Goal: Task Accomplishment & Management: Use online tool/utility

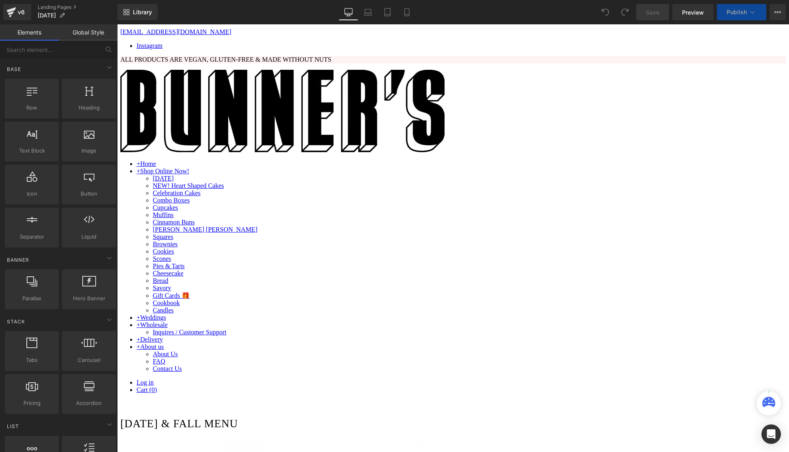
scroll to position [467, 0]
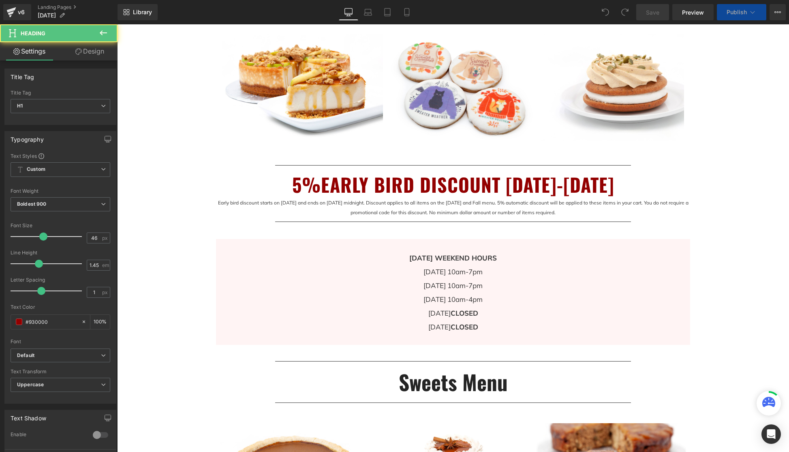
click at [496, 188] on h1 "5%EARLY BIRD DISCOUNT [DATE]-[DATE]" at bounding box center [453, 184] width 474 height 27
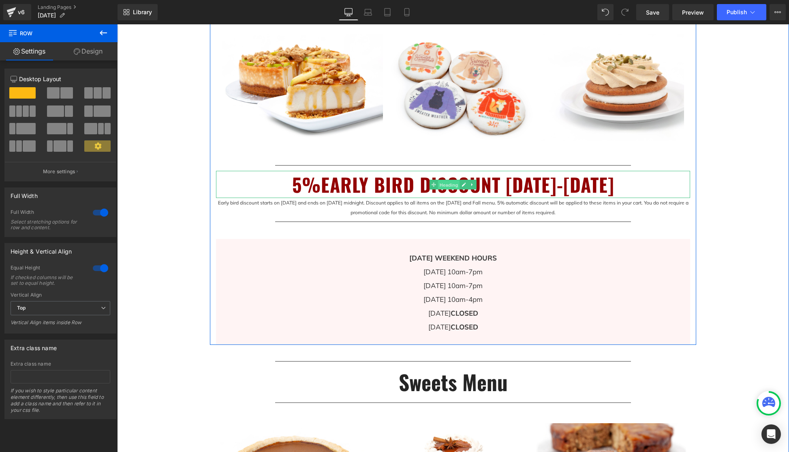
click at [451, 186] on span "Heading" at bounding box center [449, 185] width 22 height 10
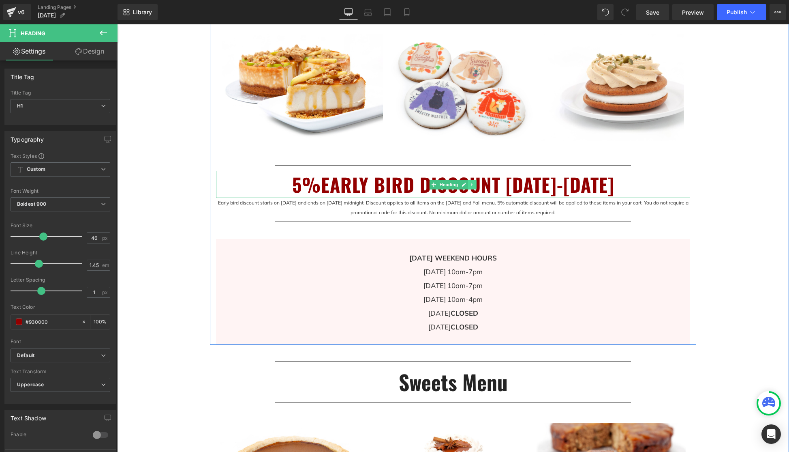
click at [472, 184] on icon at bounding box center [471, 184] width 1 height 3
click at [476, 184] on icon at bounding box center [477, 184] width 4 height 5
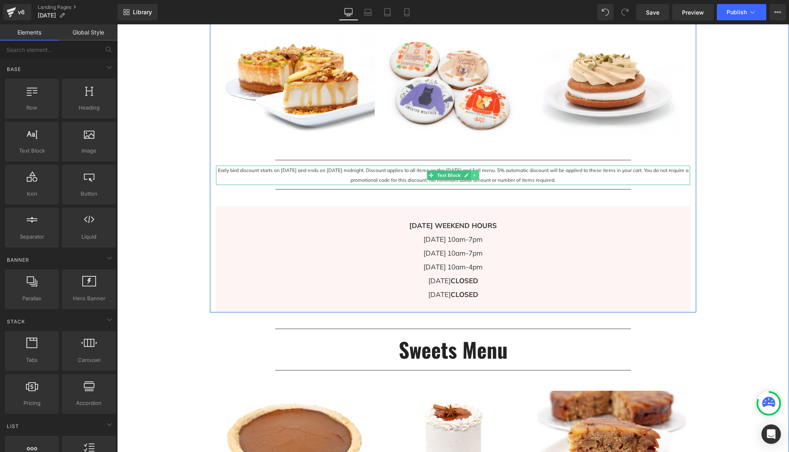
click at [475, 175] on icon at bounding box center [475, 175] width 4 height 5
click at [478, 175] on icon at bounding box center [479, 175] width 4 height 5
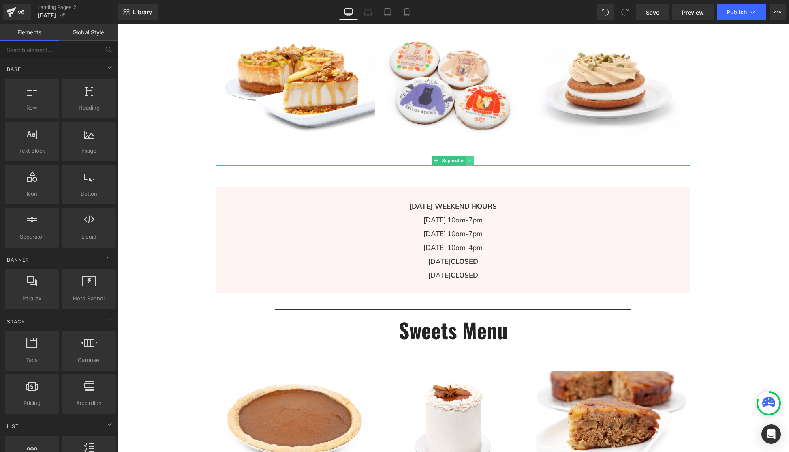
click at [471, 160] on icon at bounding box center [470, 160] width 4 height 5
drag, startPoint x: 475, startPoint y: 160, endPoint x: 479, endPoint y: 160, distance: 4.5
click at [475, 160] on icon at bounding box center [474, 160] width 4 height 4
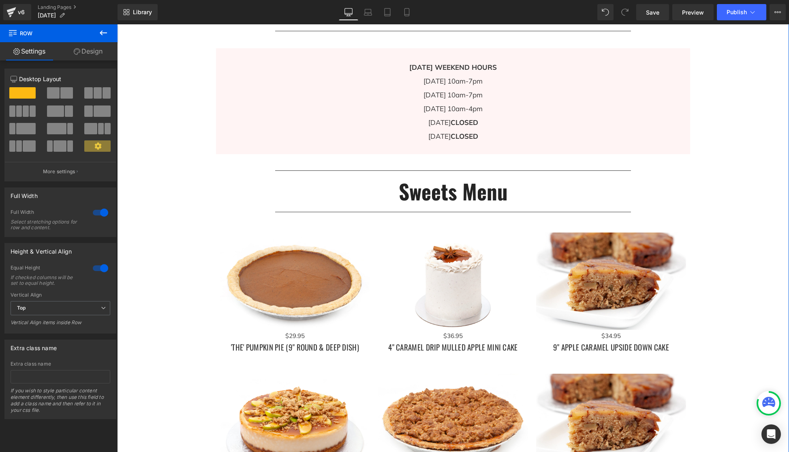
scroll to position [600, 0]
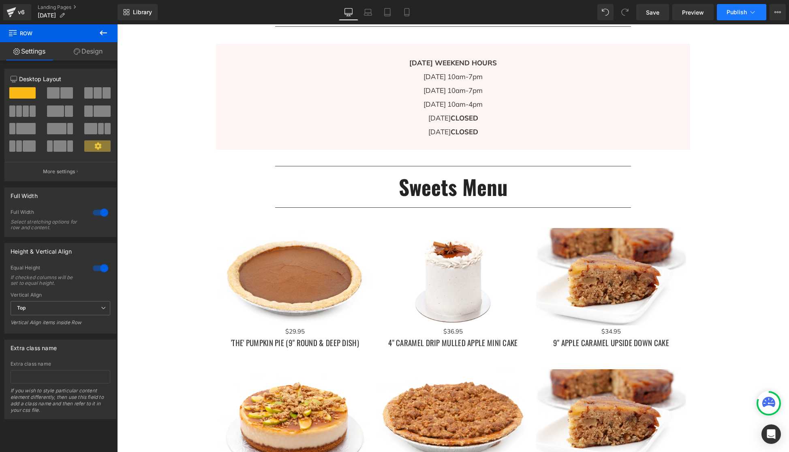
click at [751, 10] on icon at bounding box center [753, 12] width 8 height 8
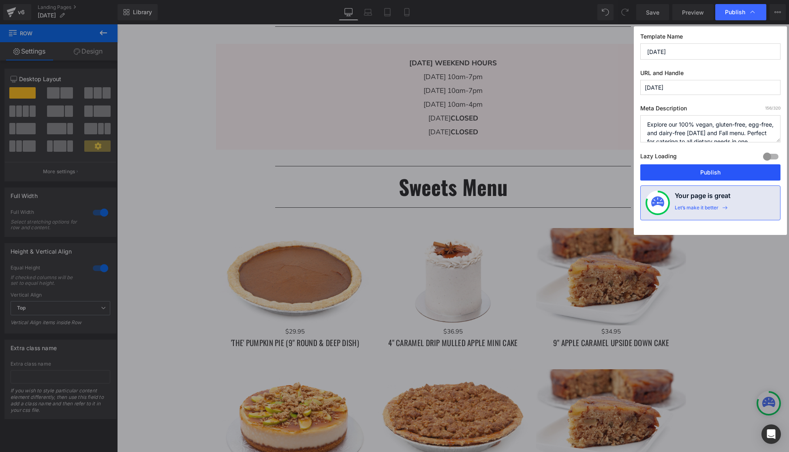
click at [719, 174] on button "Publish" at bounding box center [710, 172] width 140 height 16
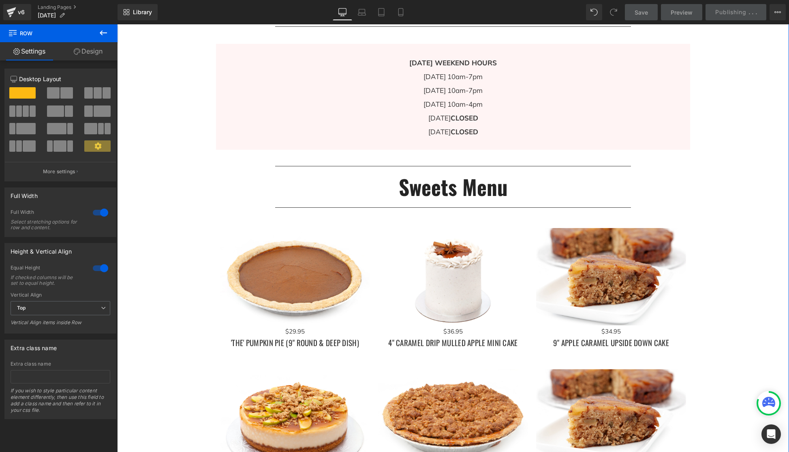
scroll to position [443, 0]
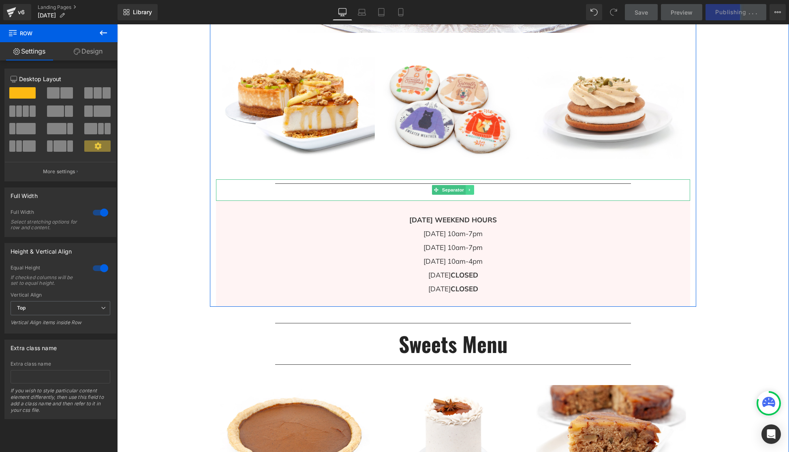
click at [469, 190] on icon at bounding box center [469, 189] width 1 height 3
click at [476, 189] on icon at bounding box center [474, 190] width 4 height 4
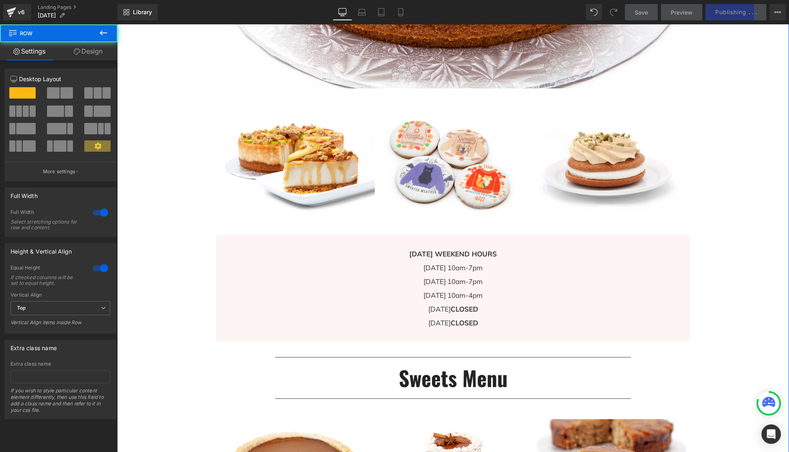
scroll to position [250, 0]
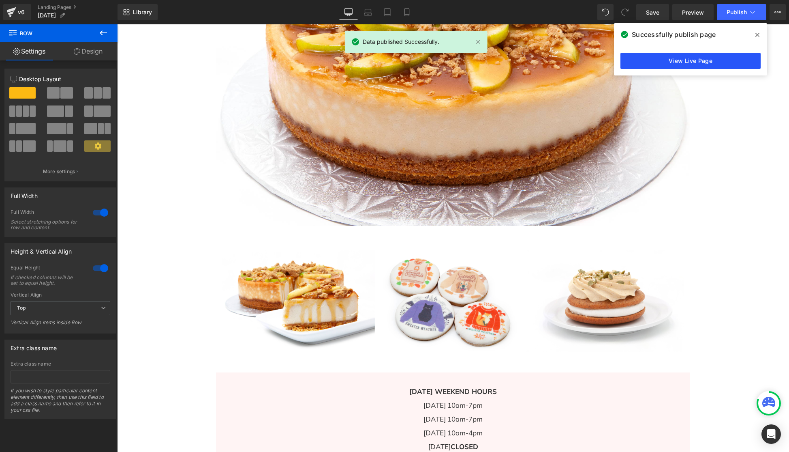
click at [704, 63] on link "View Live Page" at bounding box center [691, 61] width 140 height 16
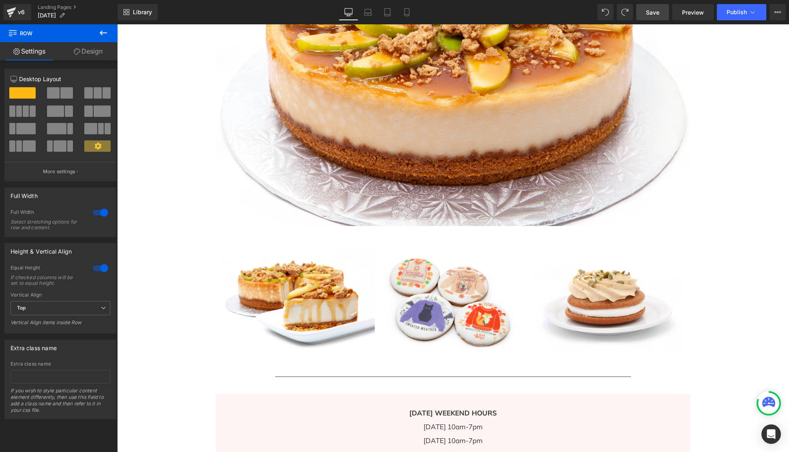
drag, startPoint x: 655, startPoint y: 18, endPoint x: 381, endPoint y: 77, distance: 280.7
click at [655, 18] on link "Save" at bounding box center [652, 12] width 33 height 16
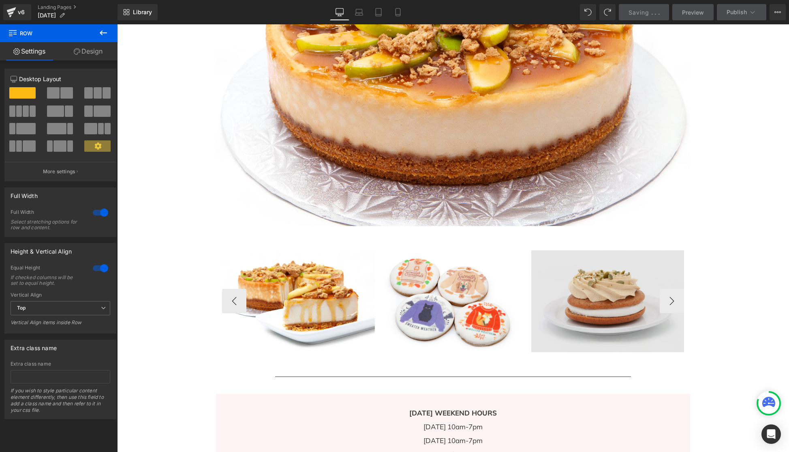
scroll to position [530, 0]
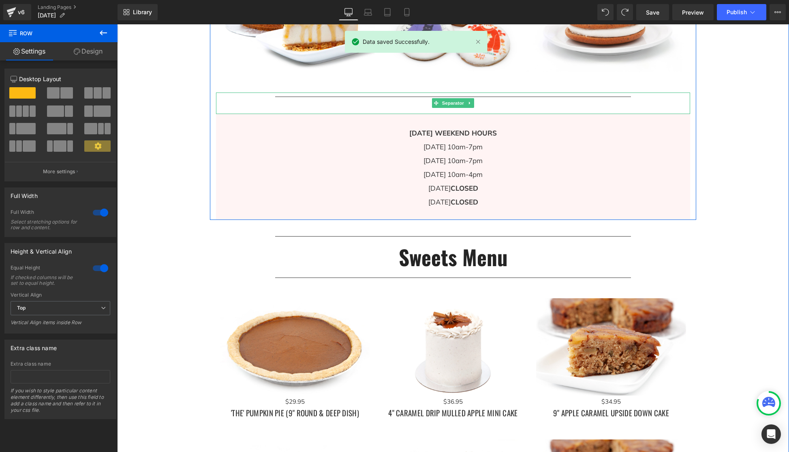
click at [552, 96] on hr at bounding box center [453, 104] width 356 height 17
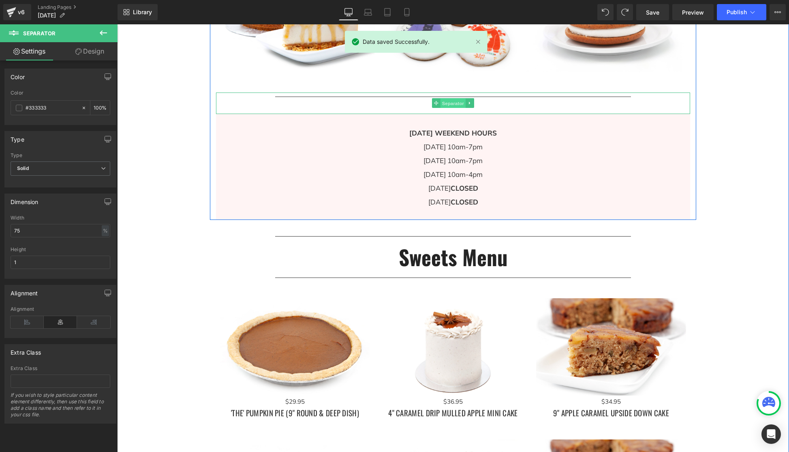
click at [452, 103] on span "Separator" at bounding box center [453, 103] width 25 height 10
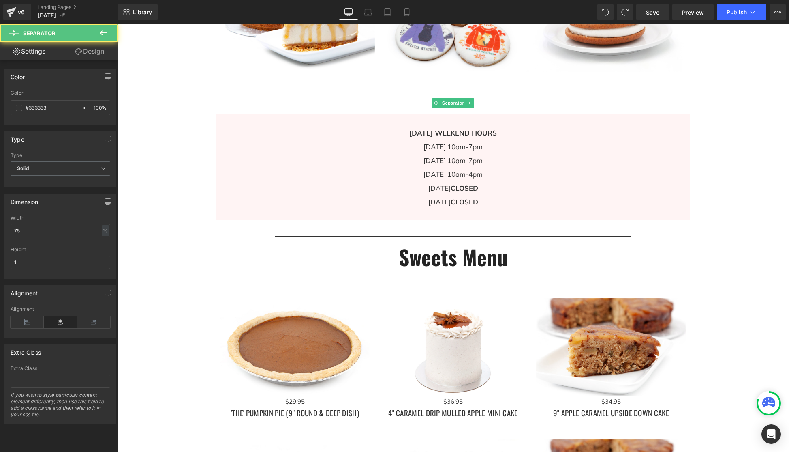
click at [597, 100] on hr at bounding box center [453, 104] width 356 height 17
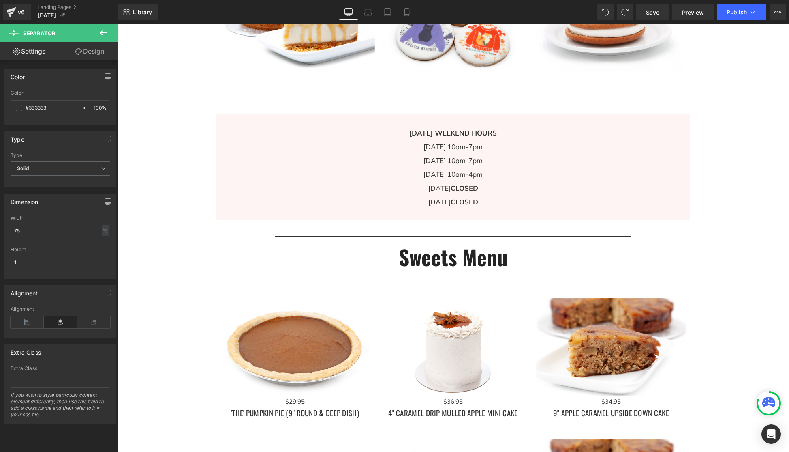
drag, startPoint x: 744, startPoint y: 127, endPoint x: 745, endPoint y: 241, distance: 113.9
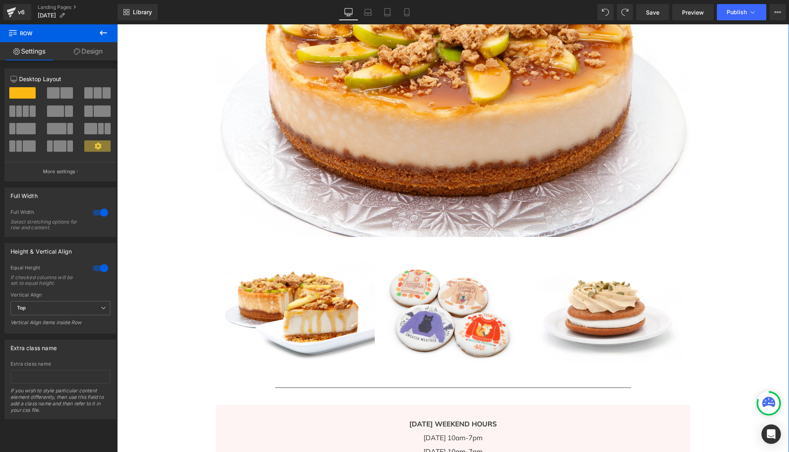
scroll to position [0, 0]
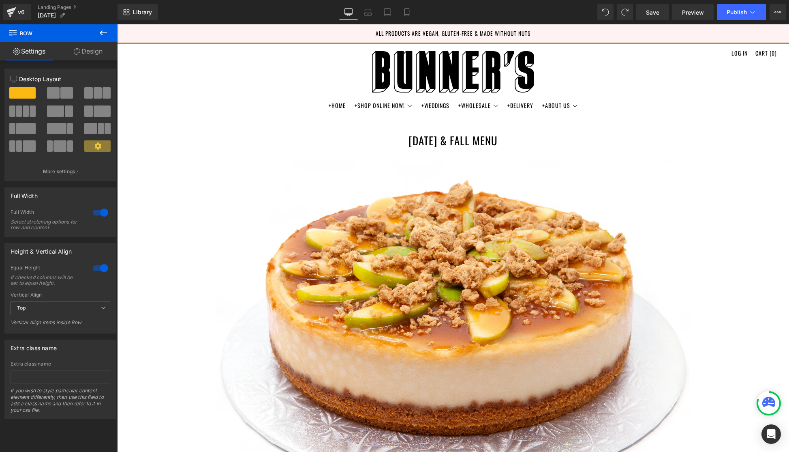
click at [667, 36] on p "ALL PRODUCTS ARE VEGAN, GLUTEN-FREE & MADE WITHOUT NUTS" at bounding box center [453, 33] width 672 height 18
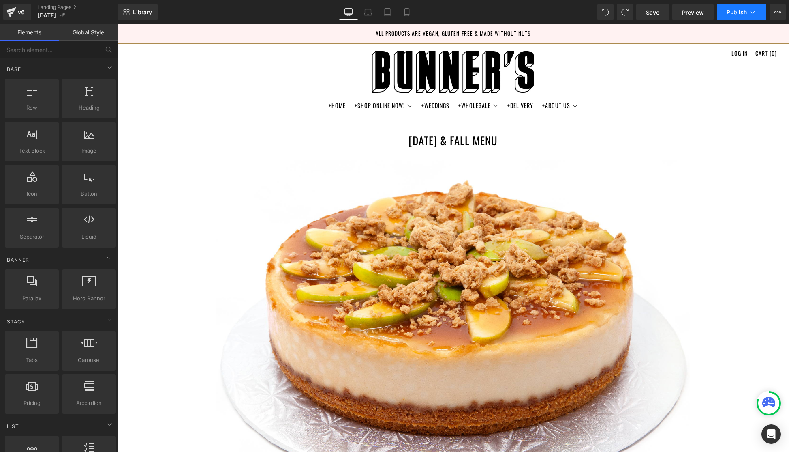
click at [737, 16] on button "Publish" at bounding box center [741, 12] width 49 height 16
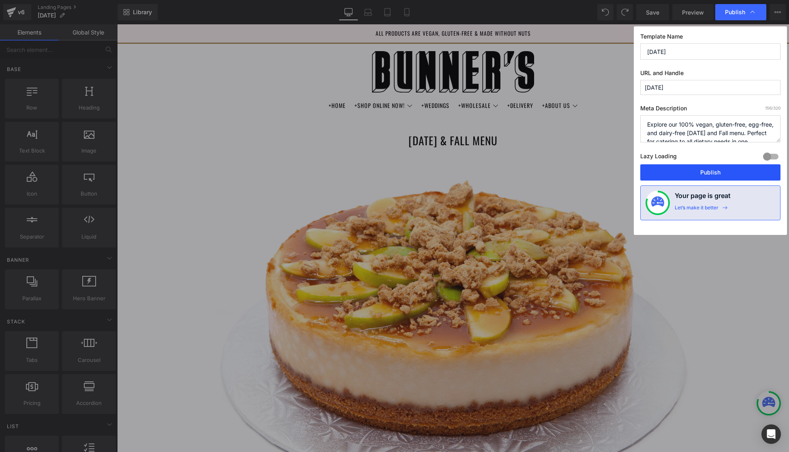
click at [709, 174] on button "Publish" at bounding box center [710, 172] width 140 height 16
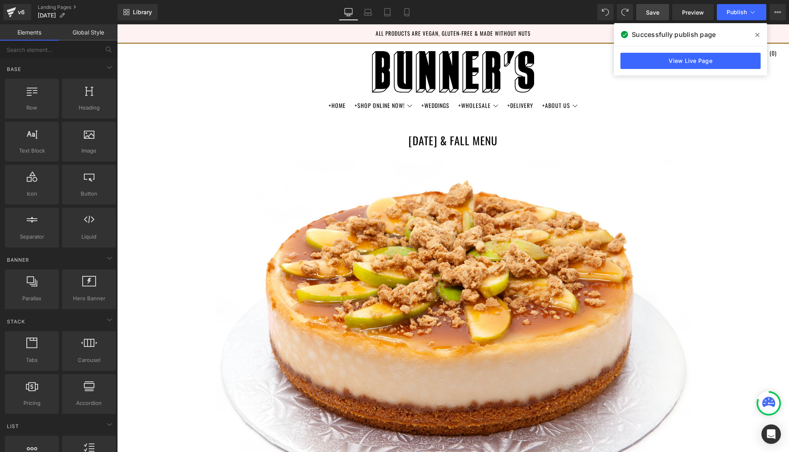
drag, startPoint x: 754, startPoint y: 33, endPoint x: 655, endPoint y: 20, distance: 99.8
click at [754, 33] on span at bounding box center [757, 34] width 13 height 13
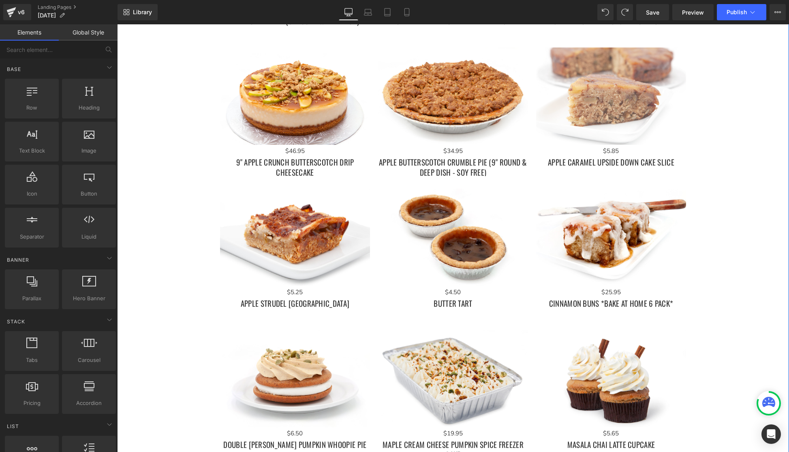
scroll to position [886, 0]
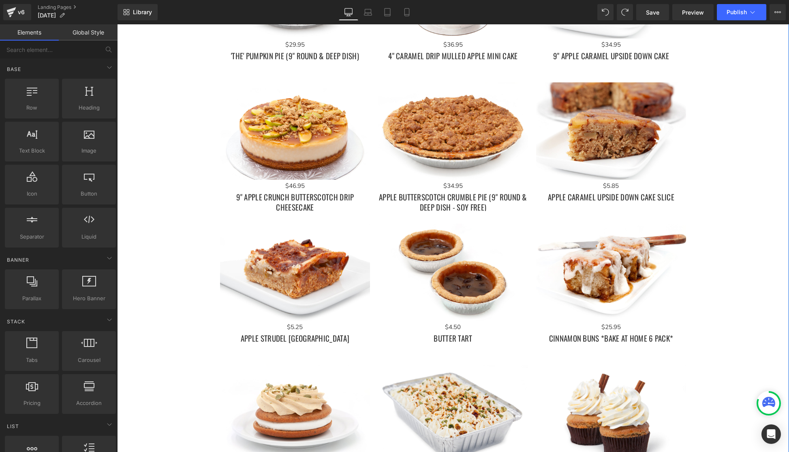
click at [742, 86] on div "Image Image Image Image Image Image Image Image Image ‹" at bounding box center [453, 455] width 672 height 2386
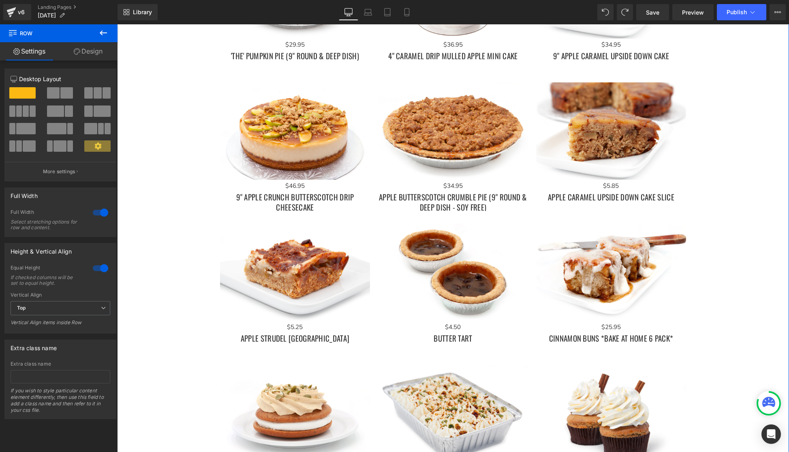
click at [146, 86] on div "Image Image Image Image Image Image Image Image Image ‹" at bounding box center [453, 455] width 672 height 2386
click at [105, 34] on icon at bounding box center [103, 33] width 10 height 10
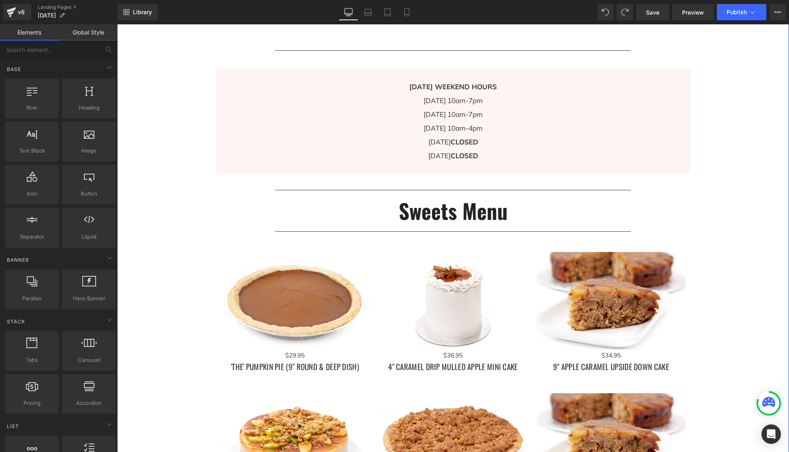
scroll to position [578, 0]
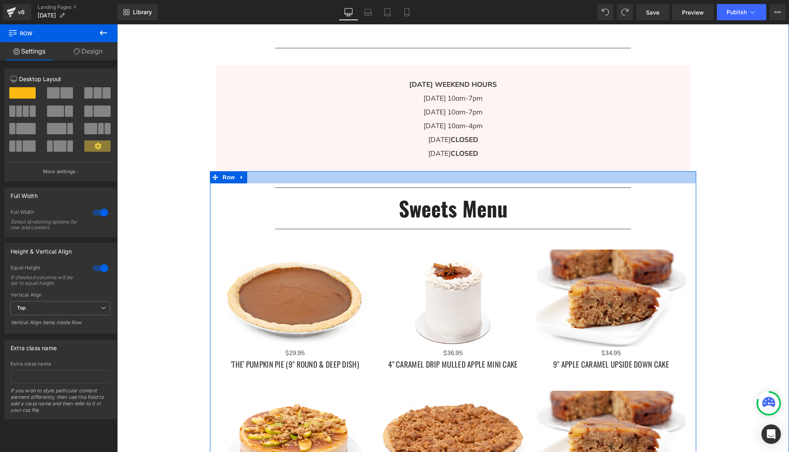
click at [358, 180] on div at bounding box center [453, 177] width 486 height 12
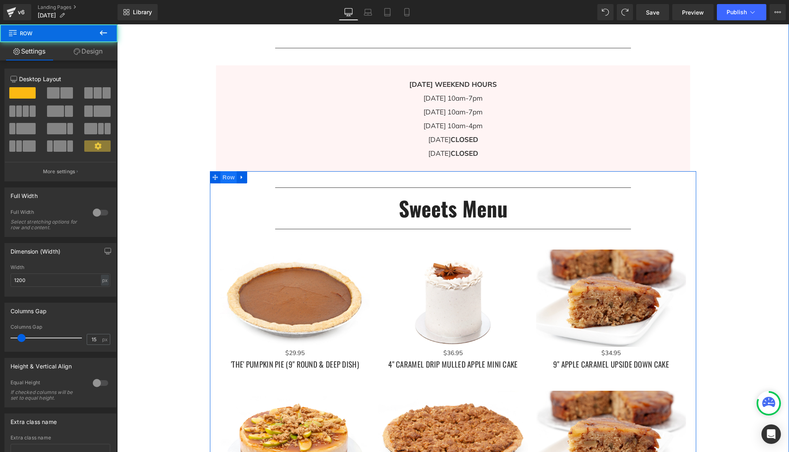
click at [232, 178] on span "Row" at bounding box center [228, 177] width 16 height 12
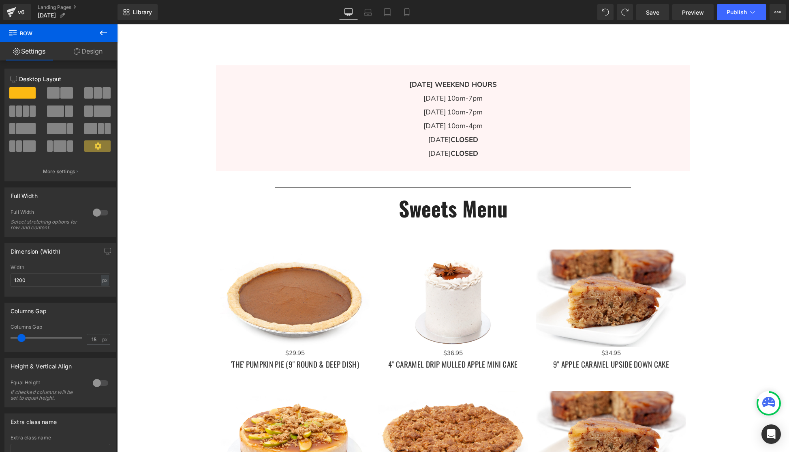
click at [105, 31] on icon at bounding box center [103, 33] width 10 height 10
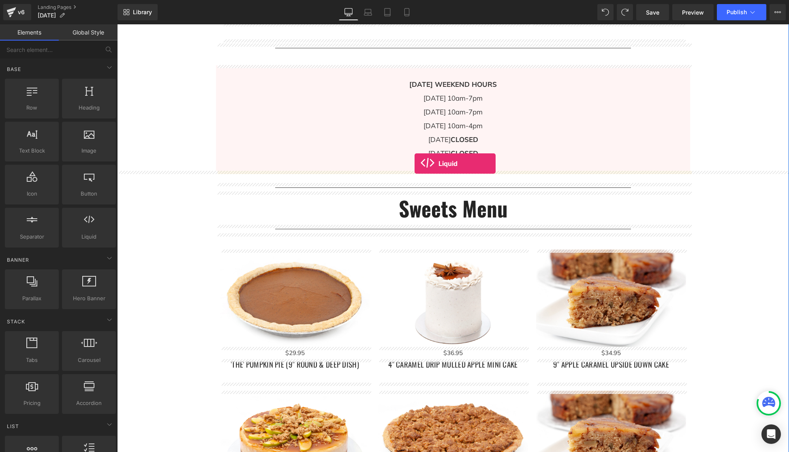
drag, startPoint x: 204, startPoint y: 256, endPoint x: 415, endPoint y: 163, distance: 230.1
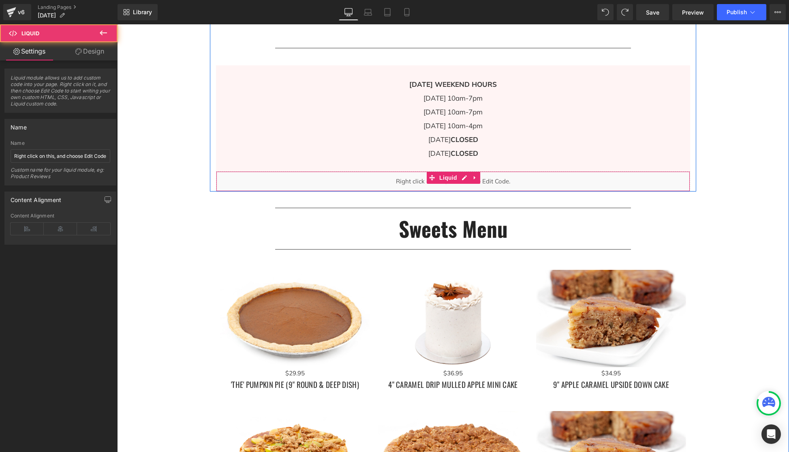
click at [525, 180] on div "Liquid" at bounding box center [453, 181] width 474 height 20
click at [532, 179] on div "Liquid" at bounding box center [453, 181] width 474 height 20
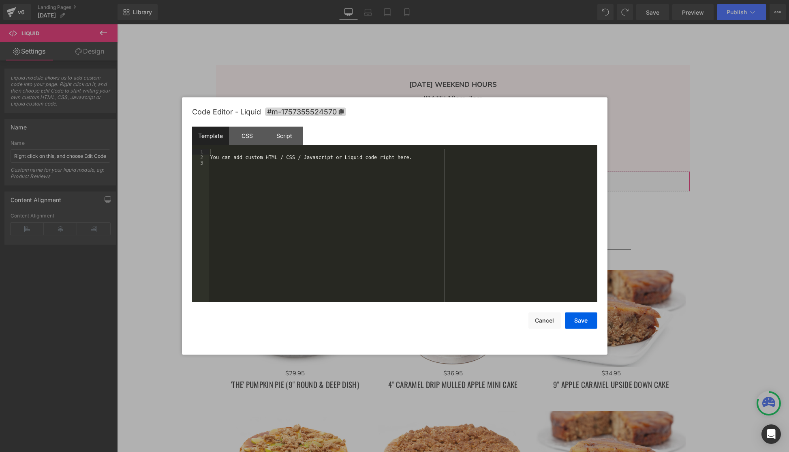
drag, startPoint x: 491, startPoint y: 214, endPoint x: 636, endPoint y: 212, distance: 144.3
click at [491, 0] on div "Liquid You are previewing how the will restyle your page. You can not edit Elem…" at bounding box center [394, 0] width 789 height 0
drag, startPoint x: 543, startPoint y: 318, endPoint x: 567, endPoint y: 312, distance: 24.8
click at [543, 318] on button "Cancel" at bounding box center [545, 320] width 32 height 16
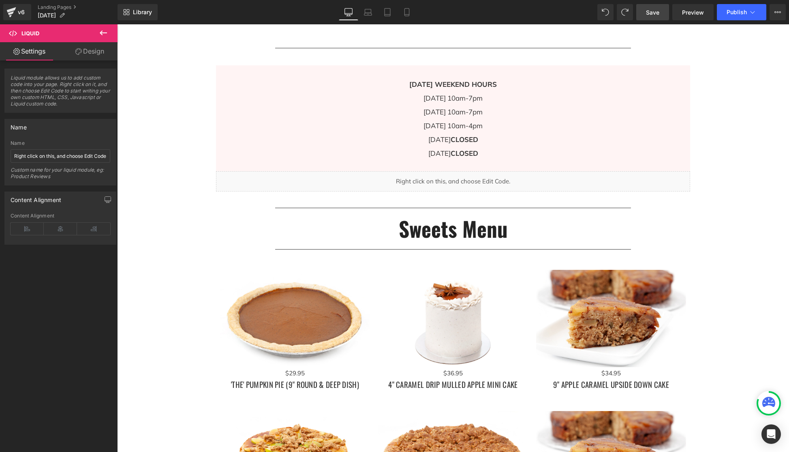
click at [652, 9] on span "Save" at bounding box center [652, 12] width 13 height 9
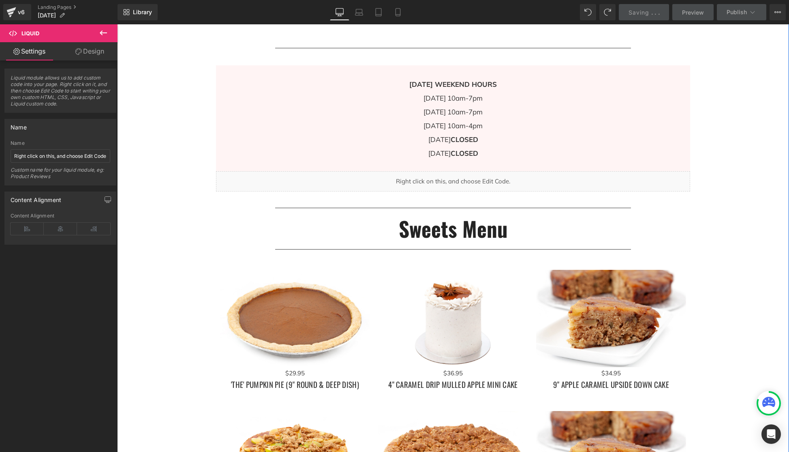
scroll to position [459, 0]
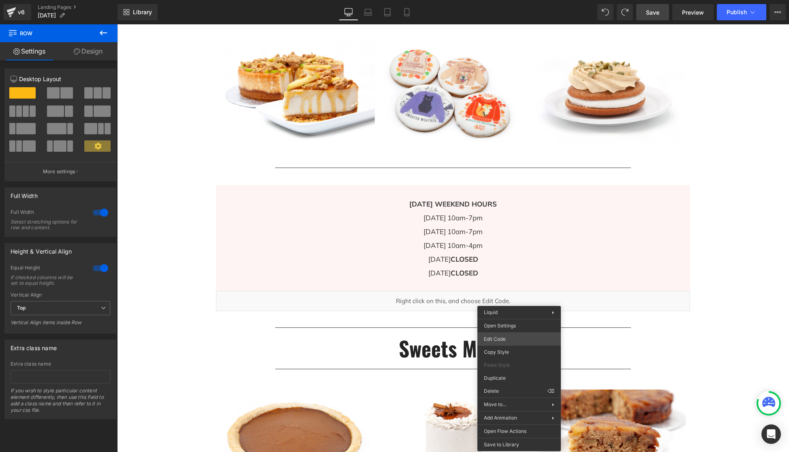
click at [514, 0] on div "Liquid You are previewing how the will restyle your page. You can not edit Elem…" at bounding box center [394, 0] width 789 height 0
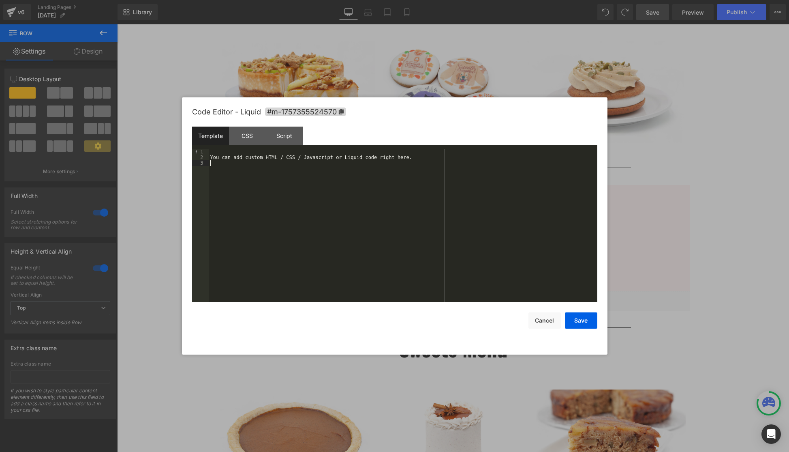
click at [272, 168] on div "You can add custom HTML / CSS / Javascript or Liquid code right here." at bounding box center [403, 231] width 389 height 165
drag, startPoint x: 424, startPoint y: 155, endPoint x: 210, endPoint y: 156, distance: 213.6
click at [211, 156] on div "You can add custom HTML / CSS / Javascript or Liquid code right here." at bounding box center [403, 231] width 389 height 165
click at [586, 320] on button "Save" at bounding box center [581, 320] width 32 height 16
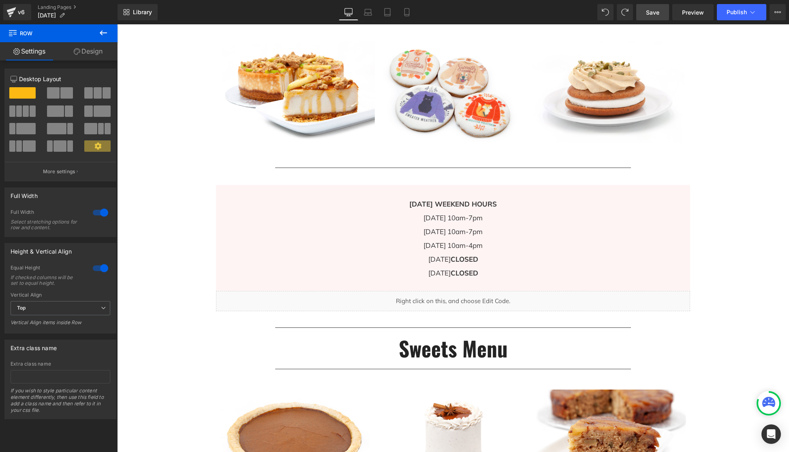
click at [662, 18] on link "Save" at bounding box center [652, 12] width 33 height 16
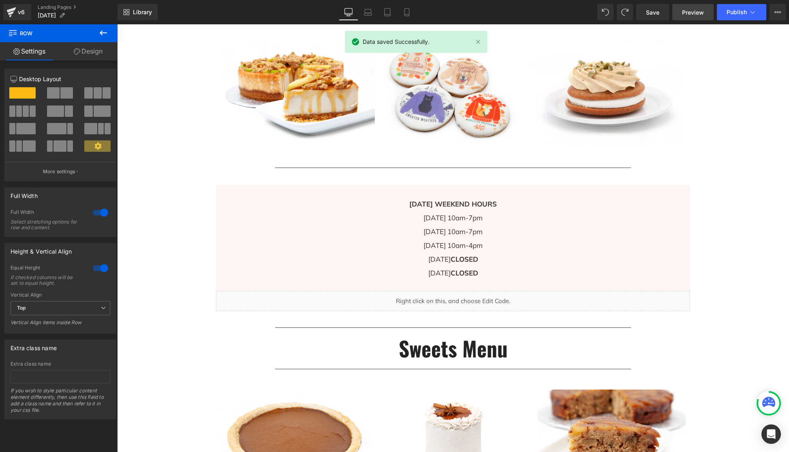
click at [697, 14] on span "Preview" at bounding box center [693, 12] width 22 height 9
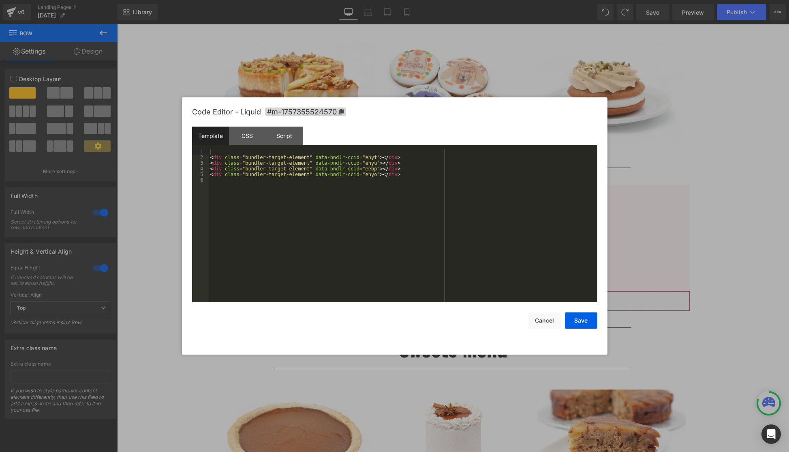
click at [562, 0] on div "Liquid You are previewing how the will restyle your page. You can not edit Elem…" at bounding box center [394, 0] width 789 height 0
drag, startPoint x: 410, startPoint y: 177, endPoint x: 214, endPoint y: 184, distance: 195.9
click at [207, 171] on pre "1 2 3 4 5 6 < div class = "bundler-target-element" data-bndlr-ccid = "ehyt" > <…" at bounding box center [394, 225] width 405 height 153
click at [210, 157] on div "< div class = "bundler-target-element" data-bndlr-ccid = "ehyt" > </ div > < di…" at bounding box center [403, 231] width 389 height 165
click at [588, 321] on button "Save" at bounding box center [581, 320] width 32 height 16
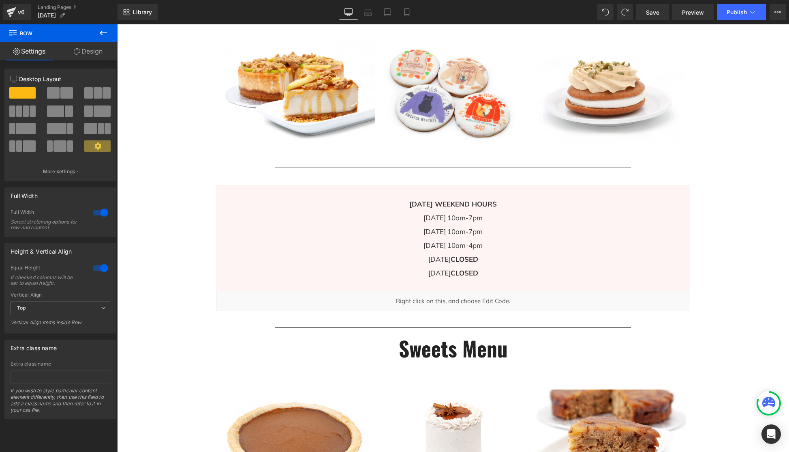
drag, startPoint x: 653, startPoint y: 13, endPoint x: 701, endPoint y: 20, distance: 48.0
click at [653, 13] on span "Save" at bounding box center [652, 12] width 13 height 9
click at [698, 15] on span "Preview" at bounding box center [693, 12] width 22 height 9
click at [654, 9] on span "Save" at bounding box center [652, 12] width 13 height 9
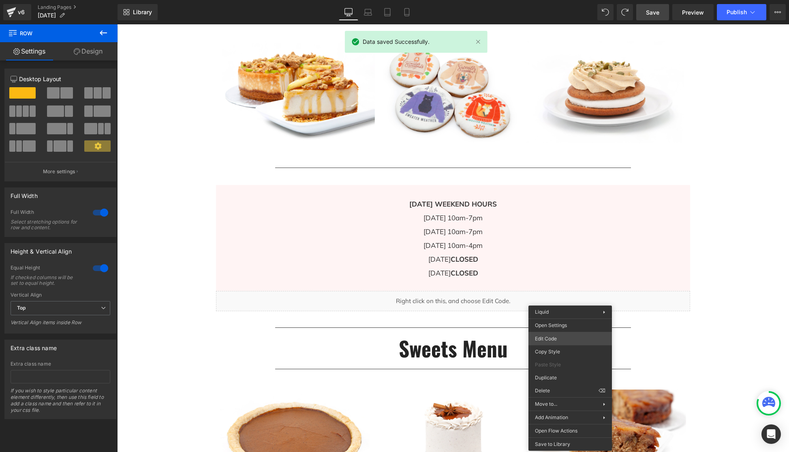
click at [566, 0] on div "Liquid You are previewing how the will restyle your page. You can not edit Elem…" at bounding box center [394, 0] width 789 height 0
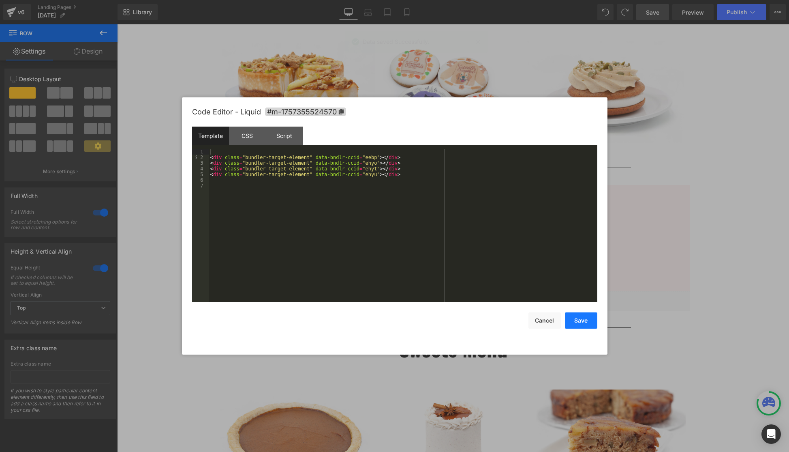
click at [584, 322] on button "Save" at bounding box center [581, 320] width 32 height 16
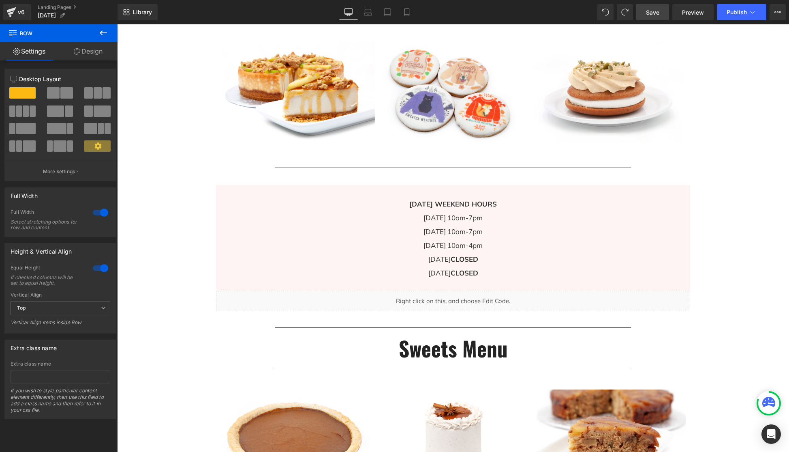
click at [661, 16] on link "Save" at bounding box center [652, 12] width 33 height 16
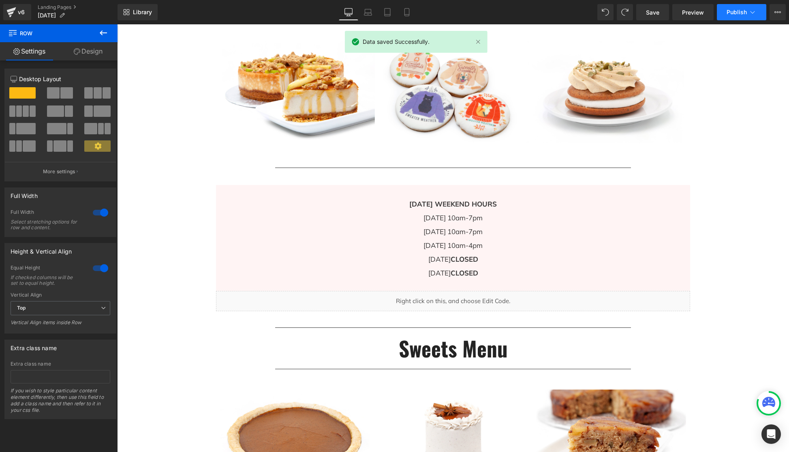
click at [740, 13] on span "Publish" at bounding box center [737, 12] width 20 height 6
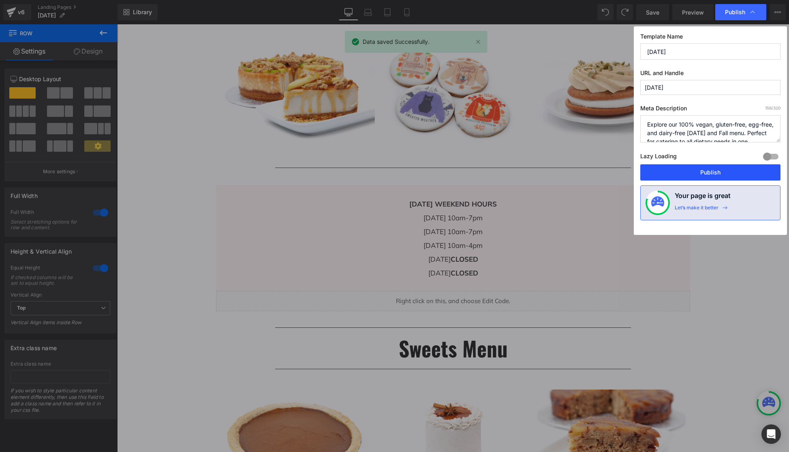
click at [715, 171] on button "Publish" at bounding box center [710, 172] width 140 height 16
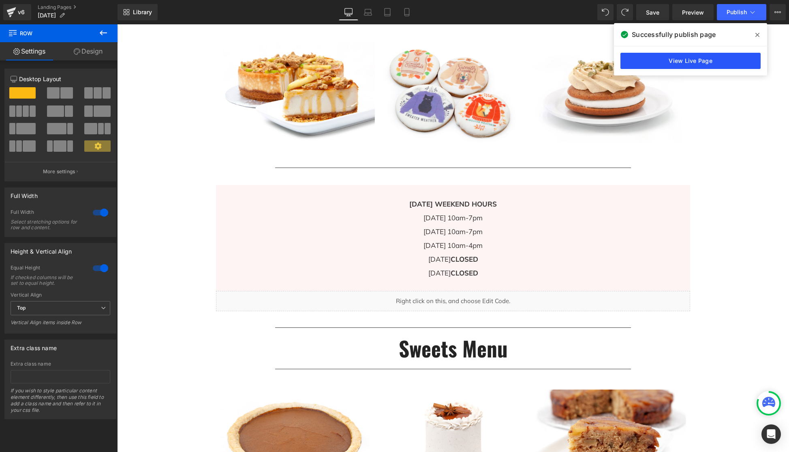
click at [732, 64] on link "View Live Page" at bounding box center [691, 61] width 140 height 16
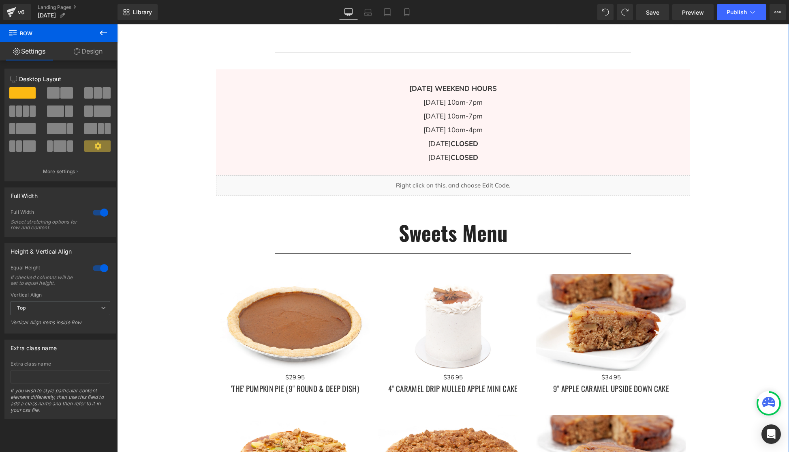
scroll to position [594, 0]
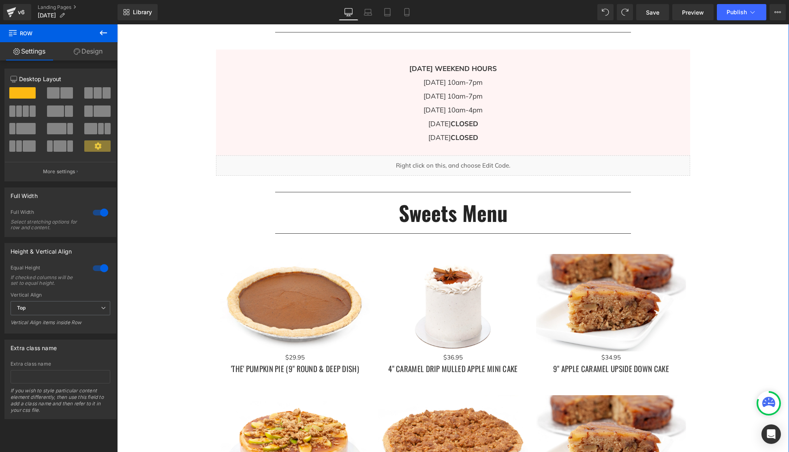
click at [488, 210] on h2 "Sweets Menu" at bounding box center [453, 212] width 474 height 33
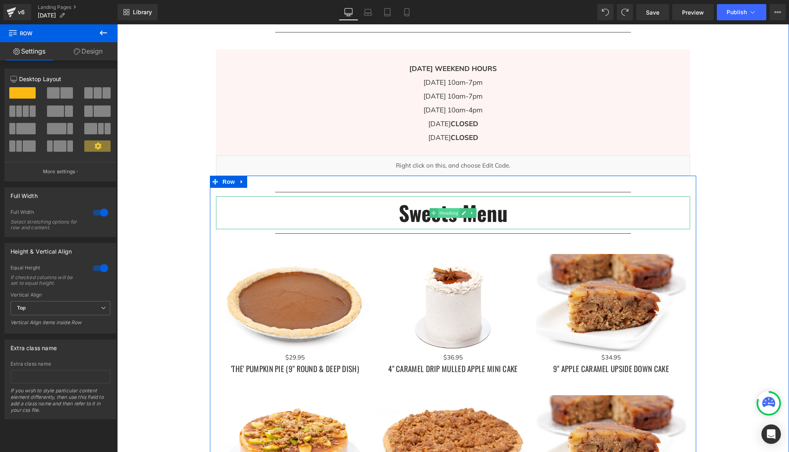
click at [451, 213] on span "Heading" at bounding box center [449, 213] width 22 height 10
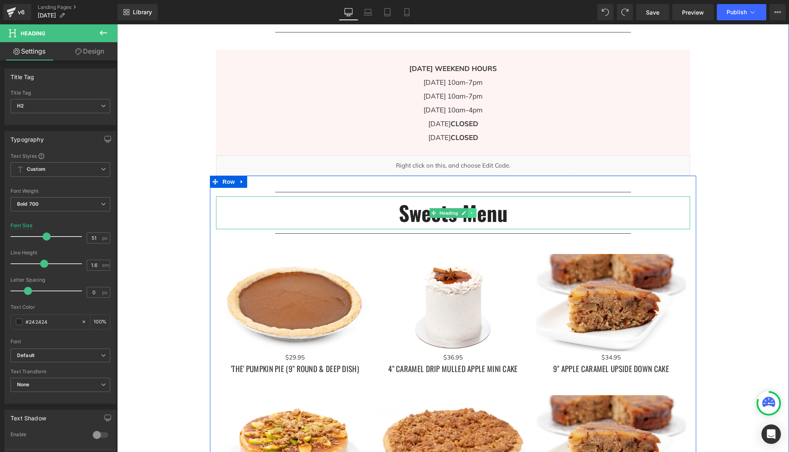
click at [474, 212] on icon at bounding box center [472, 212] width 4 height 5
click at [468, 213] on icon at bounding box center [468, 212] width 4 height 4
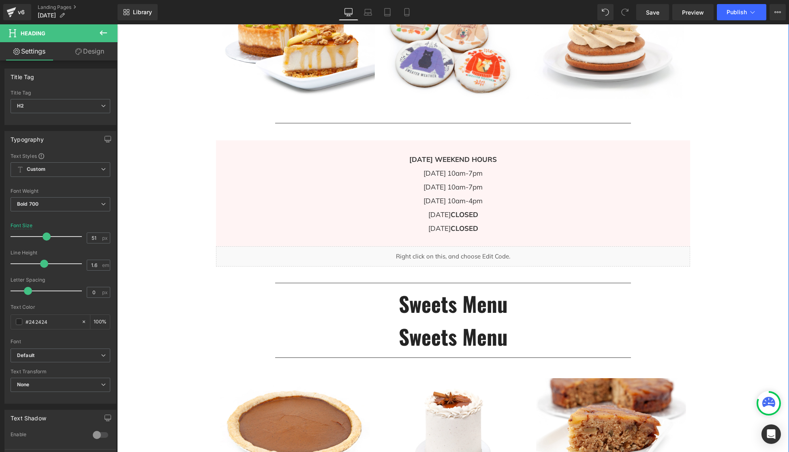
scroll to position [473, 0]
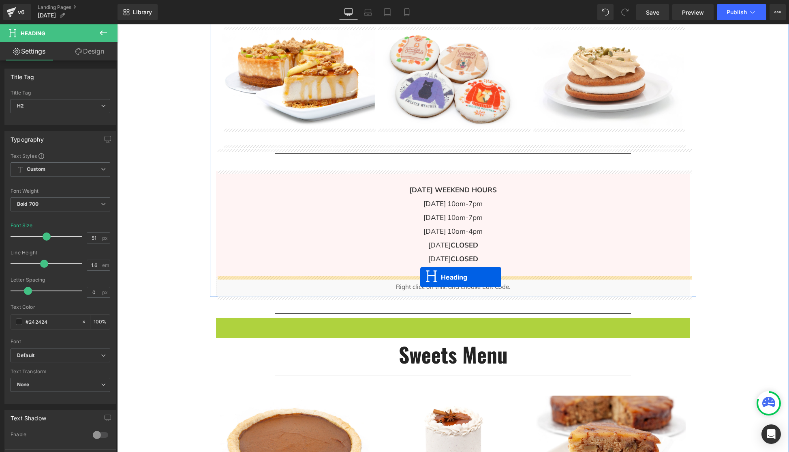
drag, startPoint x: 420, startPoint y: 334, endPoint x: 420, endPoint y: 277, distance: 57.1
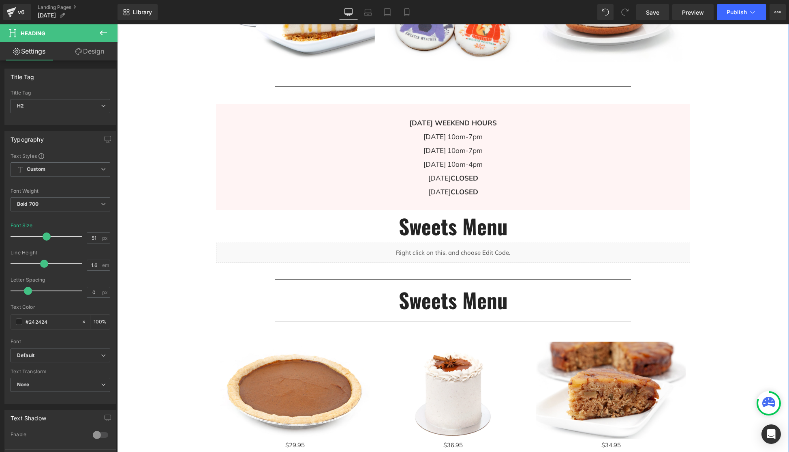
scroll to position [541, 0]
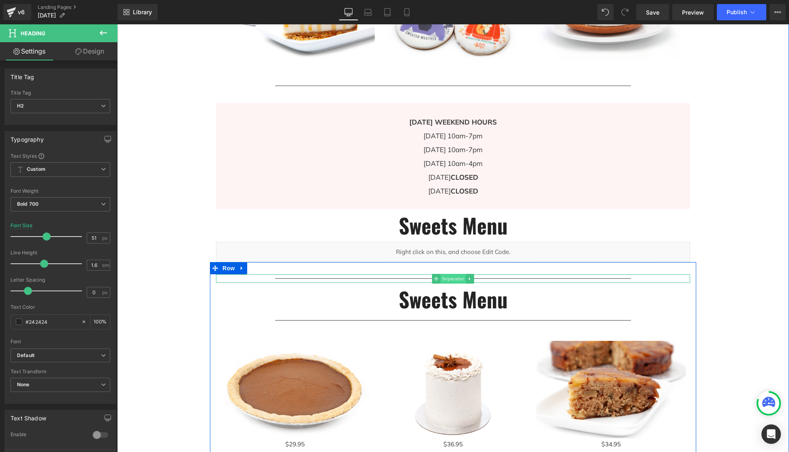
click at [452, 280] on span "Separator" at bounding box center [453, 279] width 25 height 10
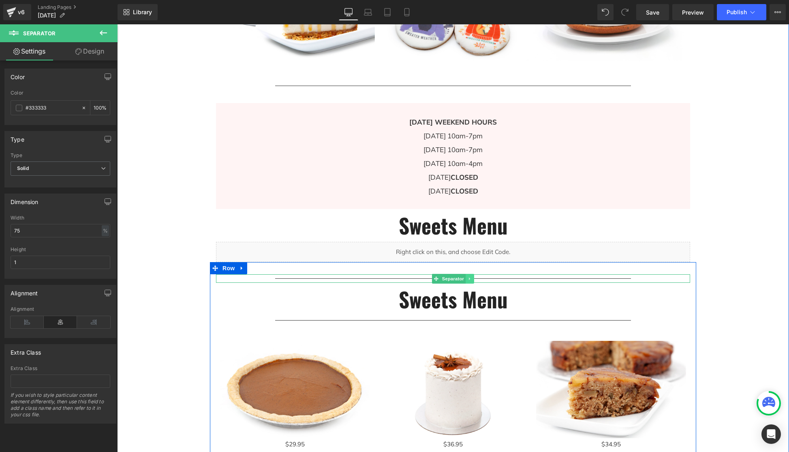
click at [470, 278] on icon at bounding box center [469, 278] width 1 height 3
click at [466, 277] on icon at bounding box center [466, 278] width 4 height 4
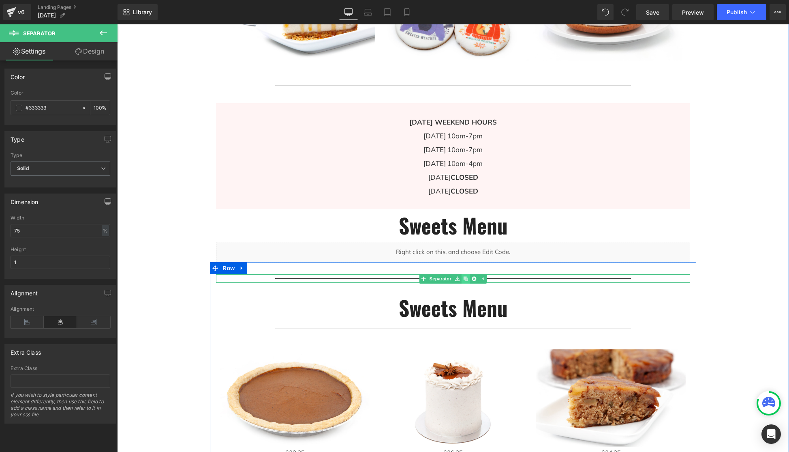
click at [467, 281] on link at bounding box center [466, 279] width 9 height 10
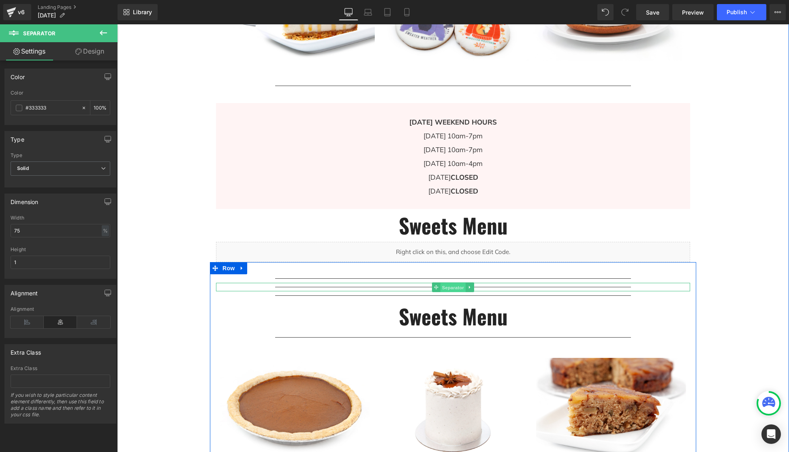
click at [450, 289] on span "Separator" at bounding box center [453, 287] width 25 height 10
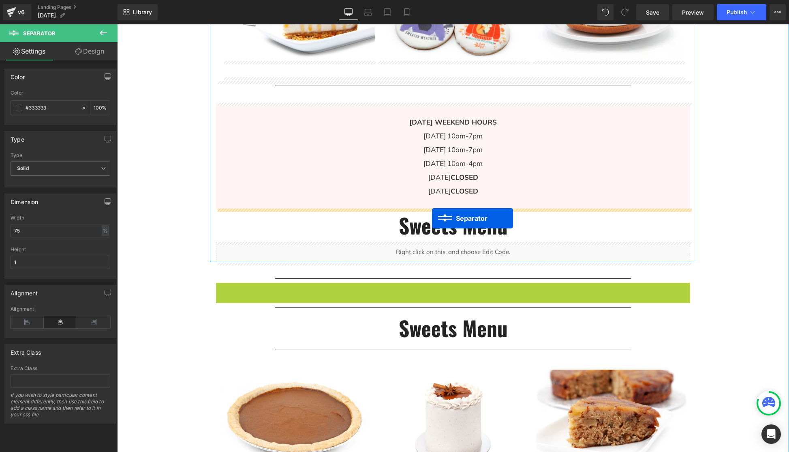
drag, startPoint x: 435, startPoint y: 287, endPoint x: 432, endPoint y: 218, distance: 69.0
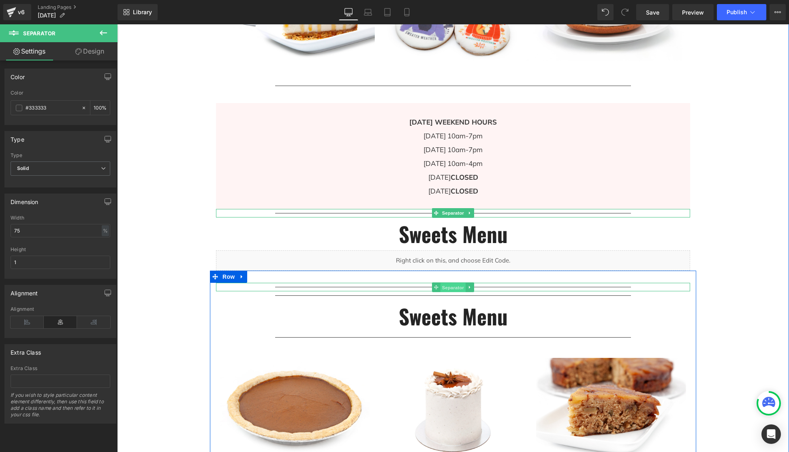
click at [446, 287] on span "Separator" at bounding box center [453, 287] width 25 height 10
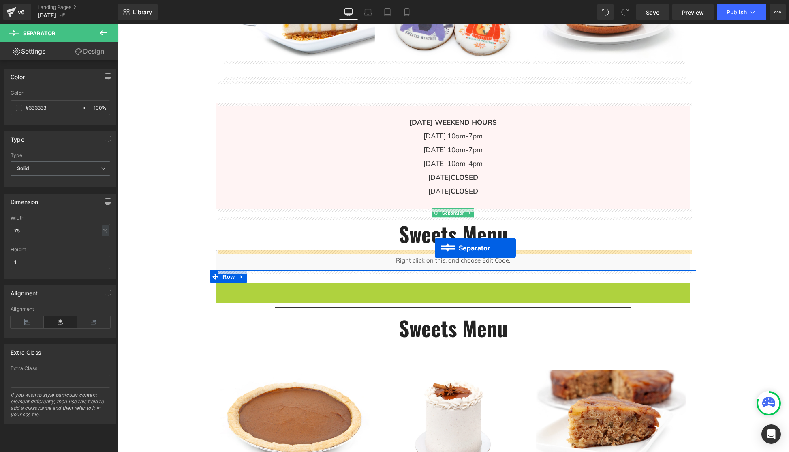
drag, startPoint x: 434, startPoint y: 286, endPoint x: 621, endPoint y: 268, distance: 187.7
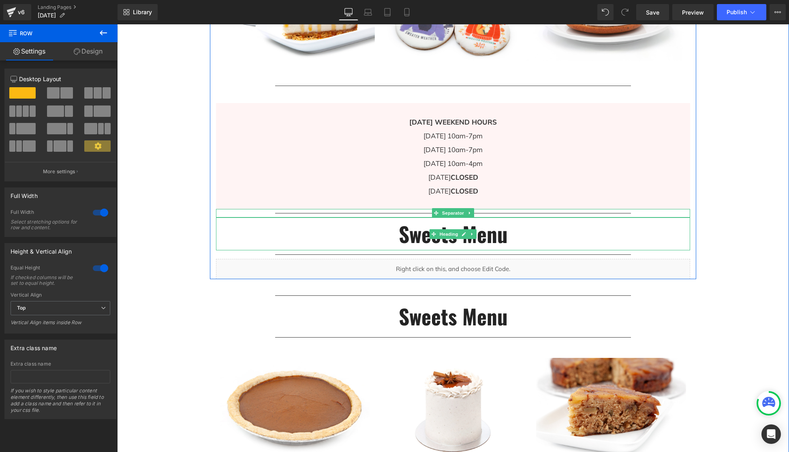
click at [497, 240] on h2 "Sweets Menu" at bounding box center [453, 233] width 474 height 33
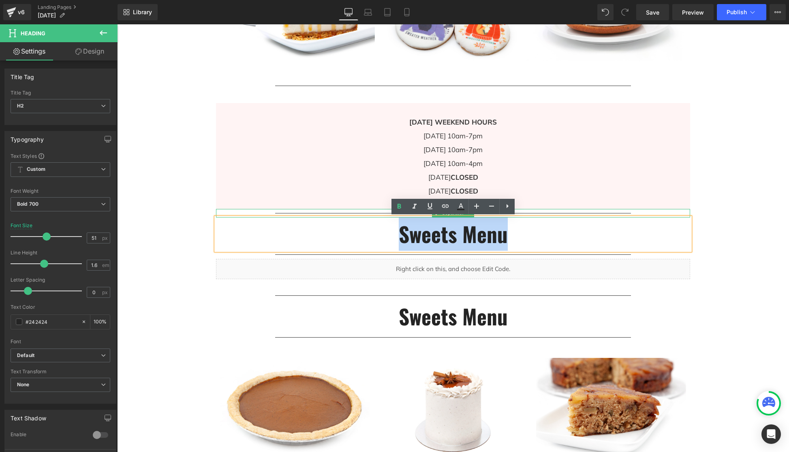
drag, startPoint x: 508, startPoint y: 238, endPoint x: 398, endPoint y: 235, distance: 109.5
click at [398, 235] on h2 "Sweets Menu" at bounding box center [453, 233] width 474 height 33
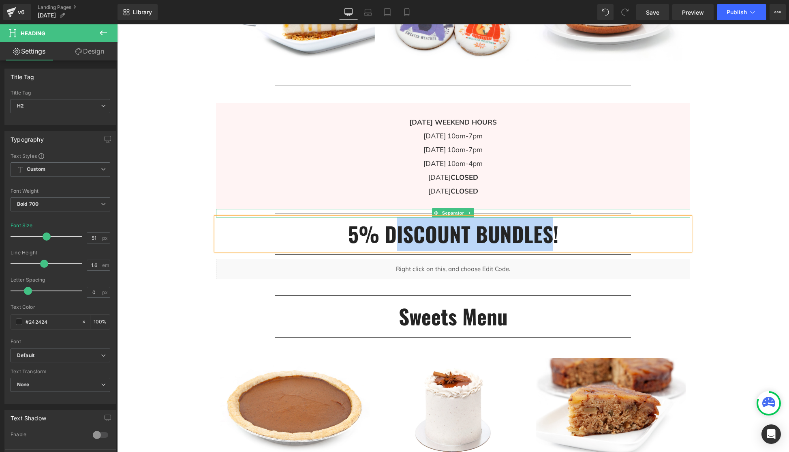
drag, startPoint x: 396, startPoint y: 233, endPoint x: 554, endPoint y: 233, distance: 157.7
click at [554, 233] on h2 "5% DISCOUNT BUNDLES!" at bounding box center [453, 233] width 474 height 33
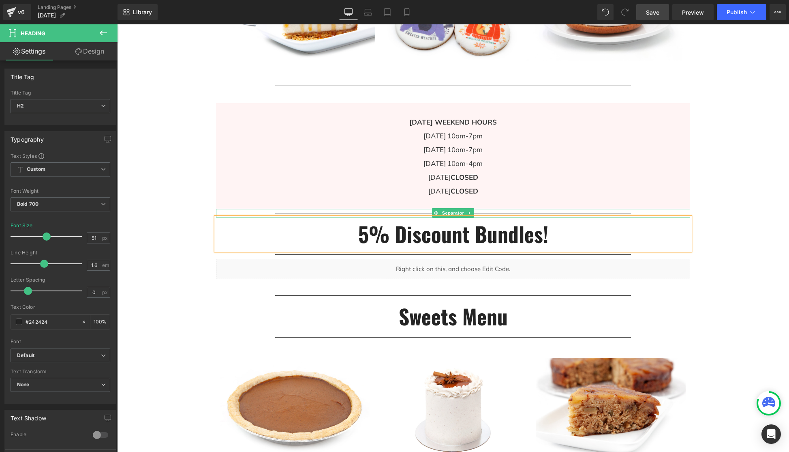
click at [651, 15] on span "Save" at bounding box center [652, 12] width 13 height 9
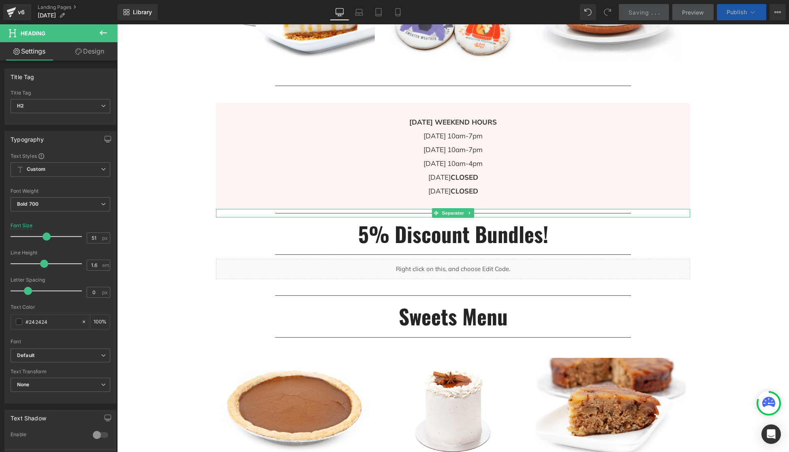
click at [746, 13] on span "Publish" at bounding box center [737, 12] width 20 height 6
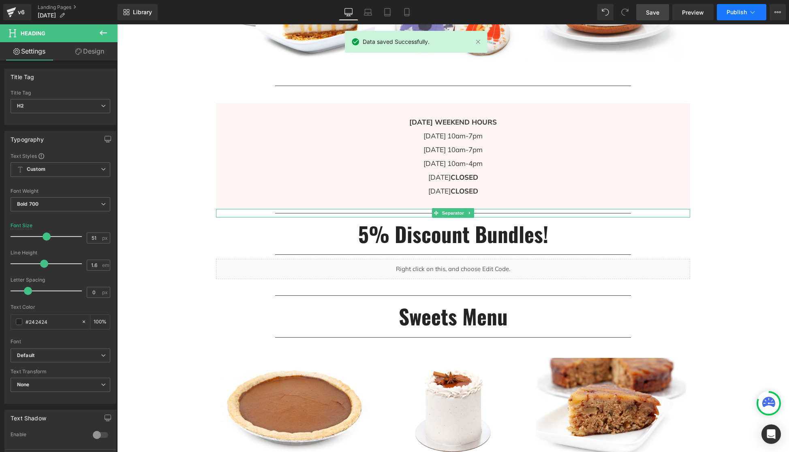
click at [761, 15] on button "Publish" at bounding box center [741, 12] width 49 height 16
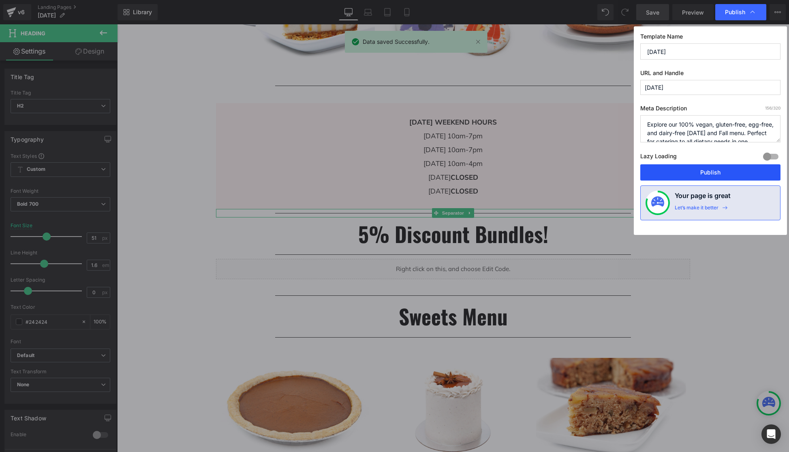
click at [716, 171] on button "Publish" at bounding box center [710, 172] width 140 height 16
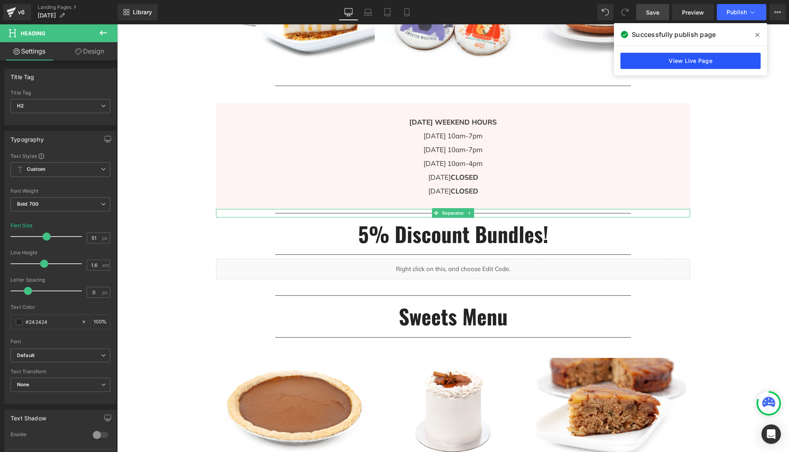
click at [711, 62] on link "View Live Page" at bounding box center [691, 61] width 140 height 16
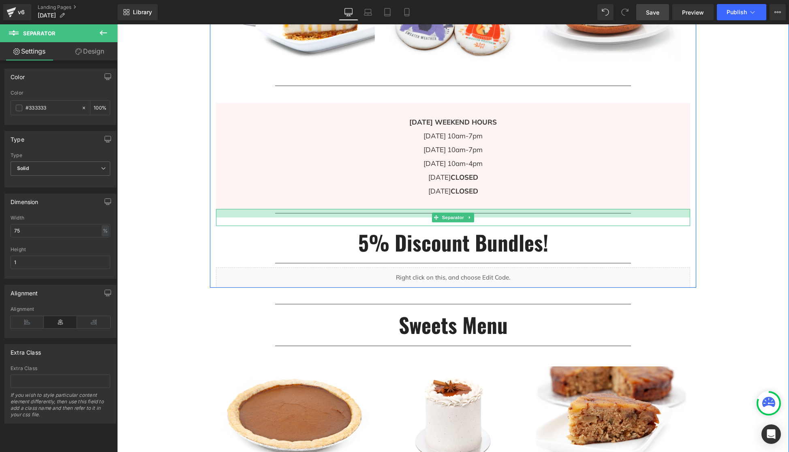
drag, startPoint x: 485, startPoint y: 214, endPoint x: 711, endPoint y: 216, distance: 226.6
click at [485, 218] on div "Separator" at bounding box center [453, 217] width 474 height 17
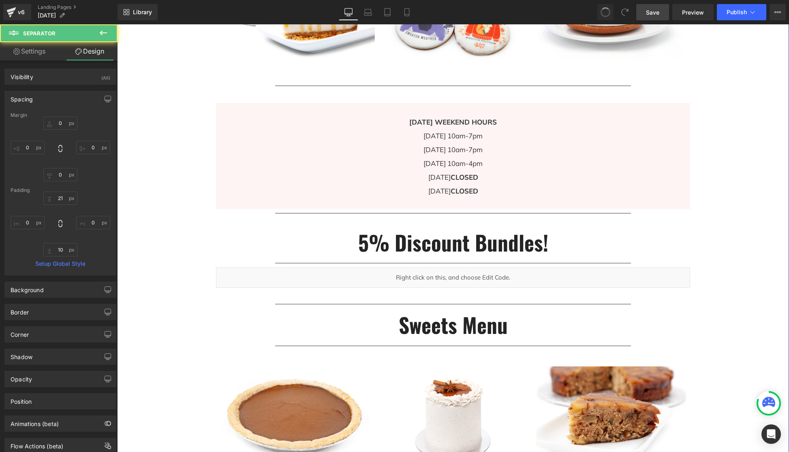
type input "0"
type input "17"
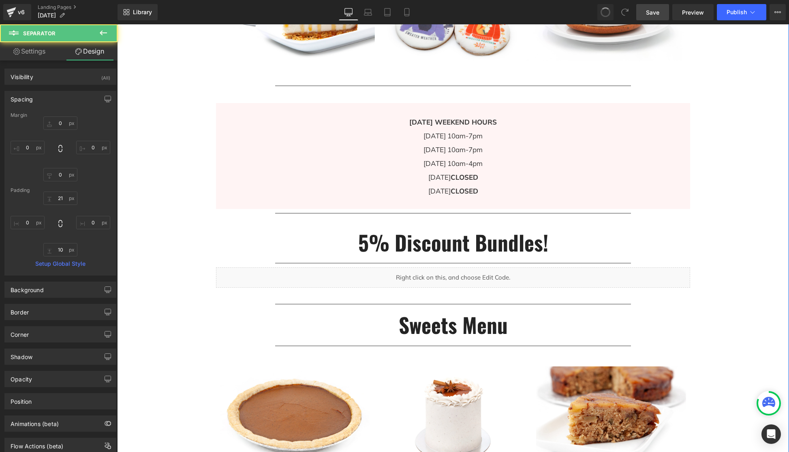
type input "0"
type input "10"
type input "0"
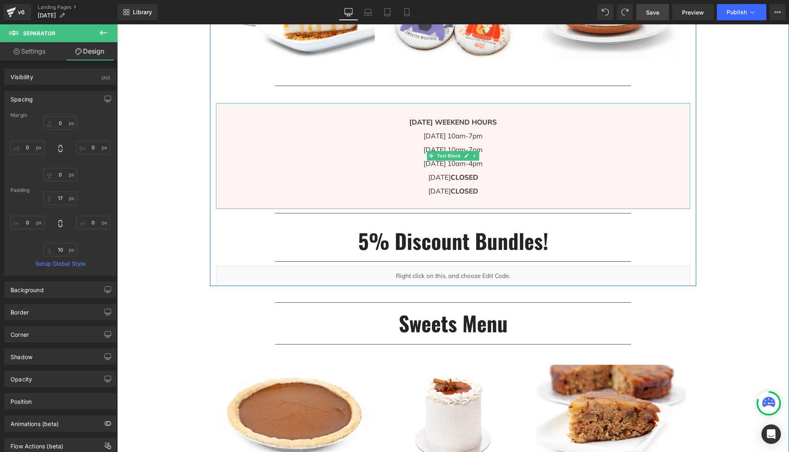
click at [677, 192] on p "[DATE] 10am-7pm [DATE] 10am-7pm [DATE] 10am-4pm [DATE] CLOSED [DATE] CLOSED" at bounding box center [453, 163] width 474 height 69
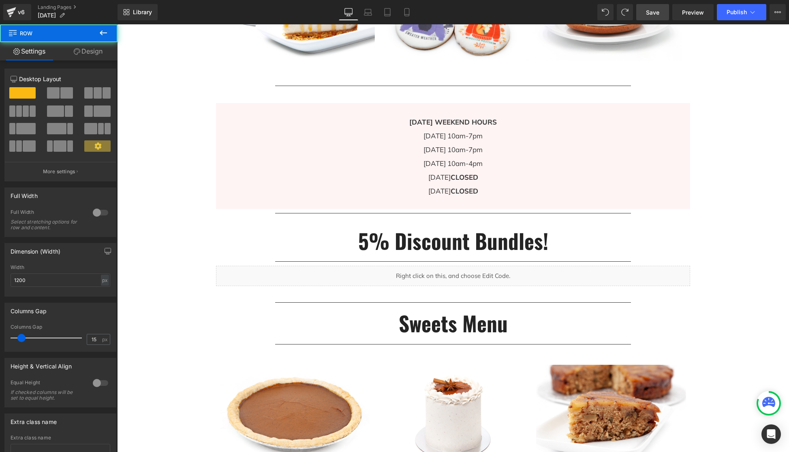
drag, startPoint x: 689, startPoint y: 207, endPoint x: 683, endPoint y: 208, distance: 5.7
click at [689, 207] on div "[DATE] WEEKEND HOURS [DATE] 10am-7pm [DATE] 10am-7pm [DATE] 10am-4pm [DATE] CLO…" at bounding box center [453, 156] width 474 height 106
click at [683, 204] on div "[DATE] WEEKEND HOURS [DATE] 10am-7pm [DATE] 10am-7pm [DATE] 10am-4pm [DATE] CLO…" at bounding box center [453, 156] width 474 height 106
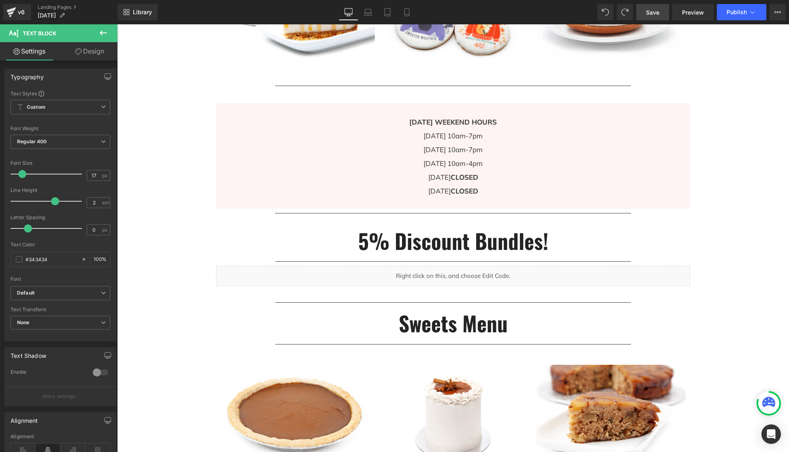
click at [109, 34] on button at bounding box center [103, 33] width 28 height 18
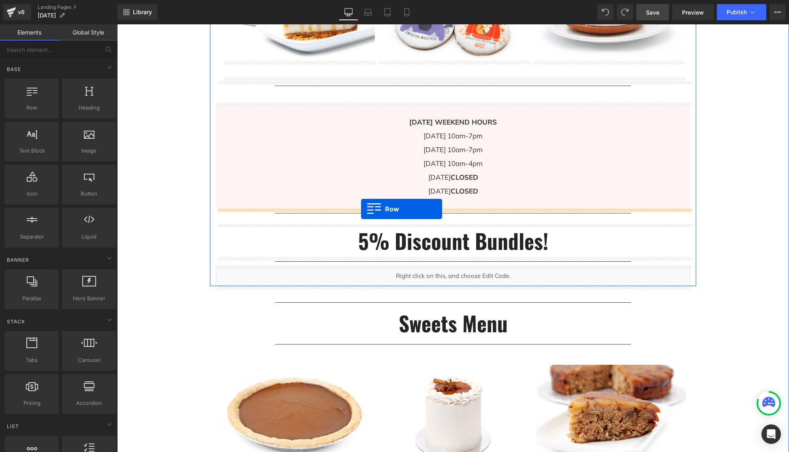
drag, startPoint x: 151, startPoint y: 122, endPoint x: 400, endPoint y: 205, distance: 262.6
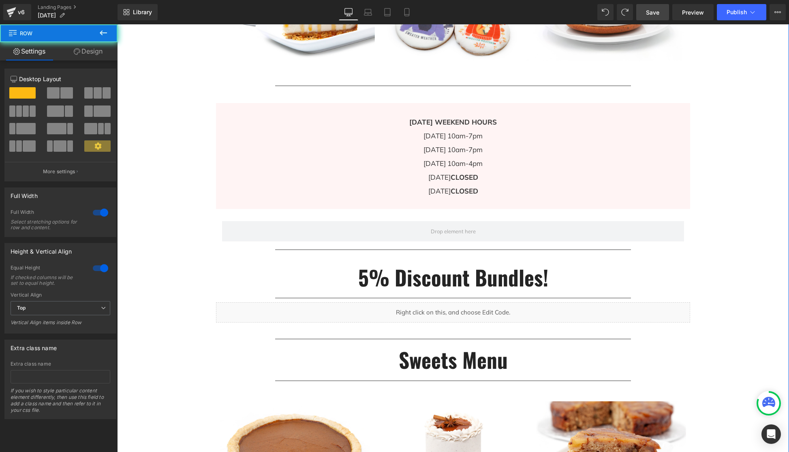
scroll to position [540, 0]
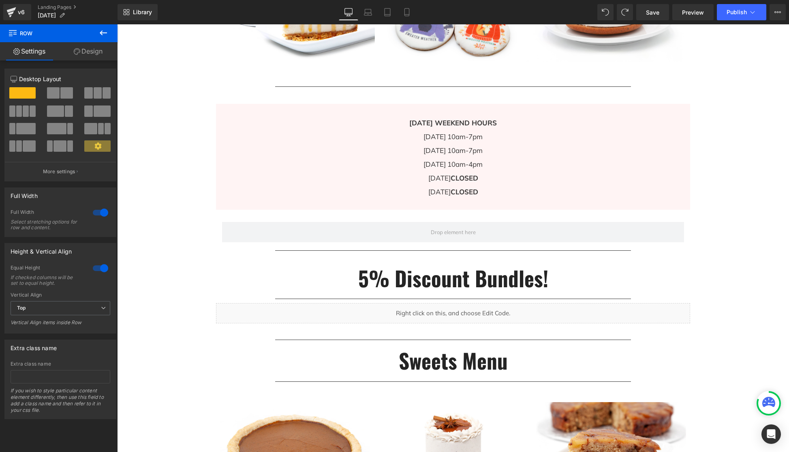
drag, startPoint x: 644, startPoint y: 16, endPoint x: 708, endPoint y: 21, distance: 64.6
click at [645, 16] on link "Save" at bounding box center [652, 12] width 33 height 16
click at [698, 17] on link "Preview" at bounding box center [692, 12] width 41 height 16
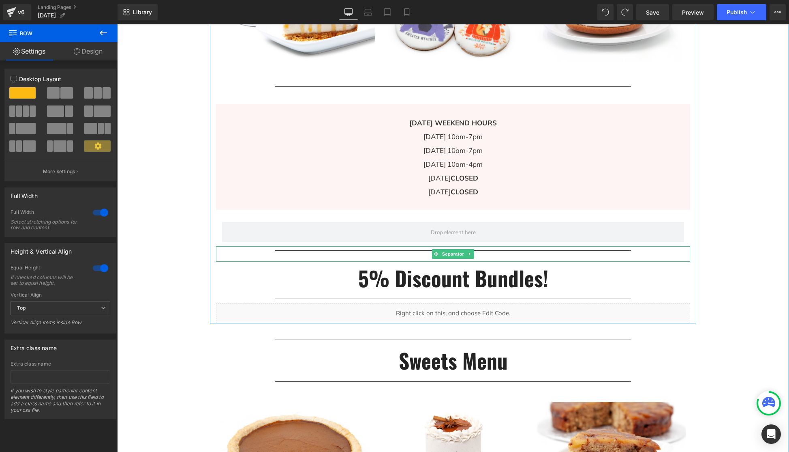
click at [563, 256] on hr at bounding box center [453, 255] width 356 height 11
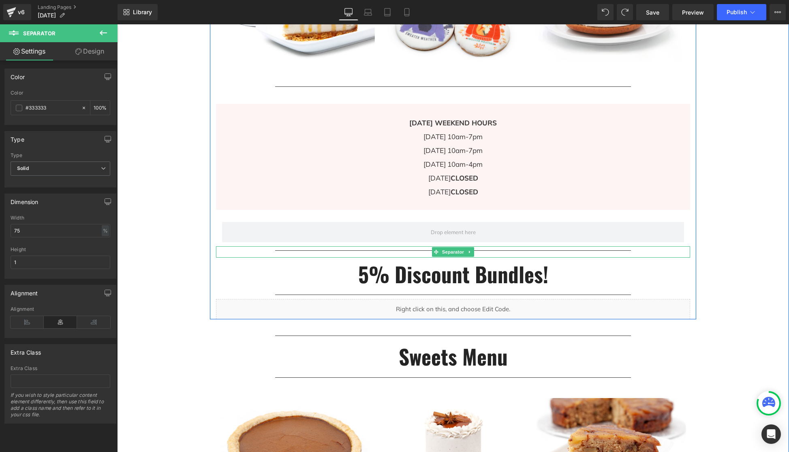
drag, startPoint x: 563, startPoint y: 261, endPoint x: 756, endPoint y: 264, distance: 193.8
click at [562, 254] on div "Separator" at bounding box center [453, 251] width 474 height 11
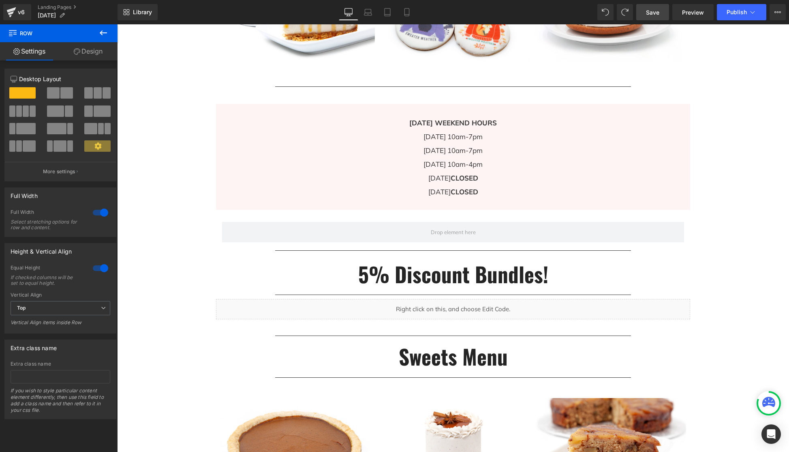
click at [662, 13] on link "Save" at bounding box center [652, 12] width 33 height 16
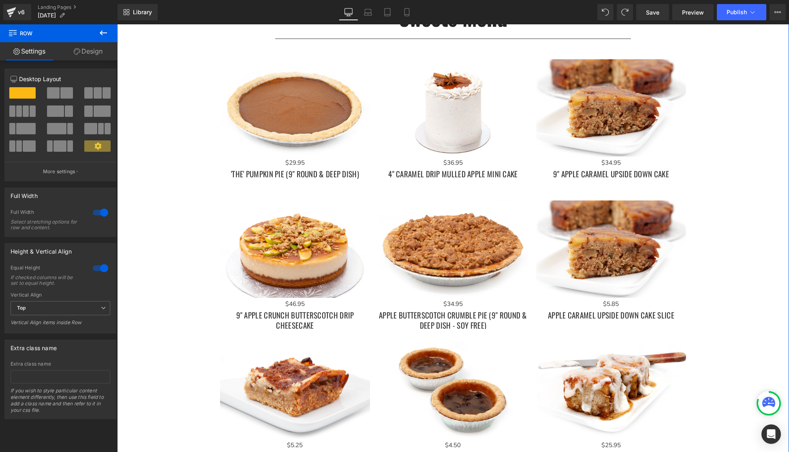
scroll to position [278, 0]
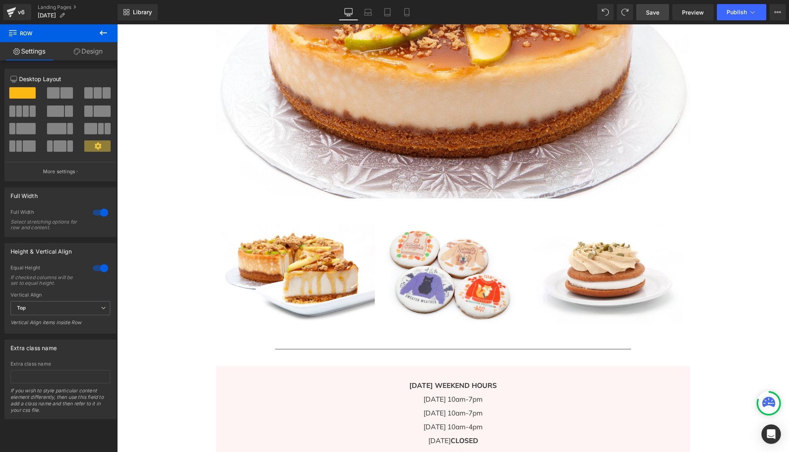
click at [653, 11] on span "Save" at bounding box center [652, 12] width 13 height 9
click at [10, 13] on icon at bounding box center [11, 13] width 6 height 4
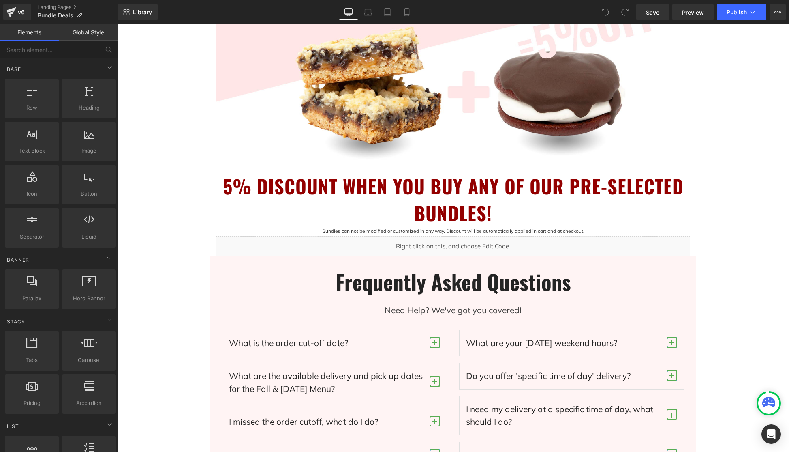
scroll to position [312, 0]
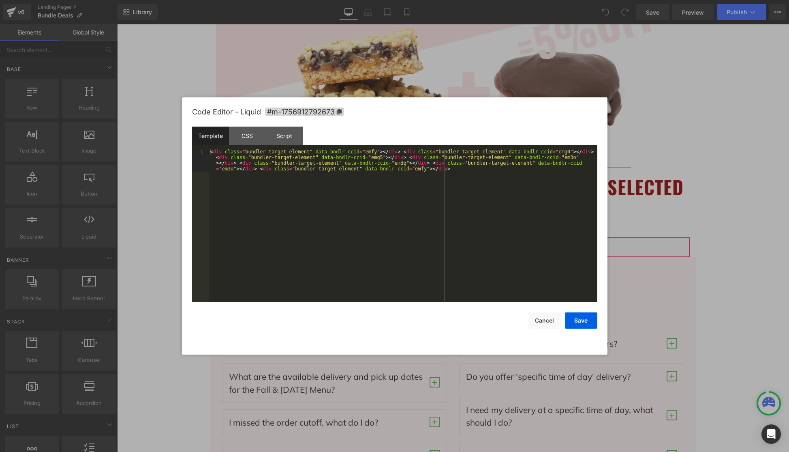
click at [637, 283] on body "You are previewing how the will restyle your page. You can not edit Elements in…" at bounding box center [394, 226] width 789 height 452
click at [245, 137] on div "CSS" at bounding box center [247, 135] width 37 height 18
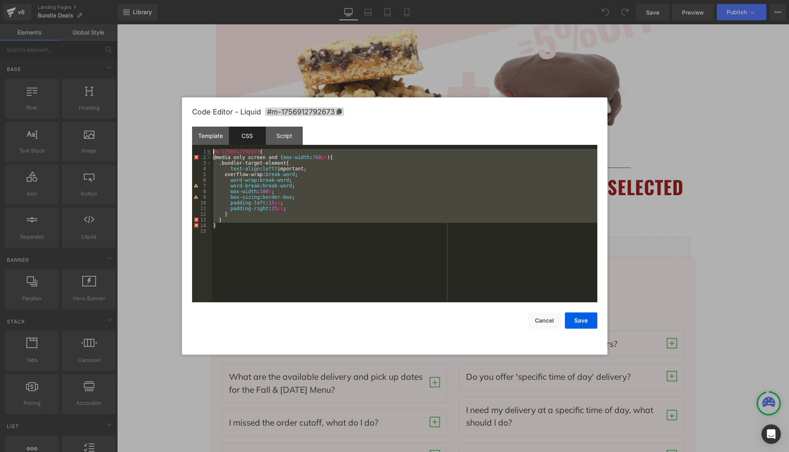
drag, startPoint x: 214, startPoint y: 219, endPoint x: 207, endPoint y: 154, distance: 65.6
click at [207, 154] on pre "1 2 3 4 5 6 7 8 9 10 11 12 13 14 15 #m-1756912792673 { @media only screen and (…" at bounding box center [394, 225] width 405 height 153
click at [292, 231] on div "#m-1756912792673 { @media only screen and ( max-width : 768 px ){ .bundler-targ…" at bounding box center [405, 231] width 386 height 165
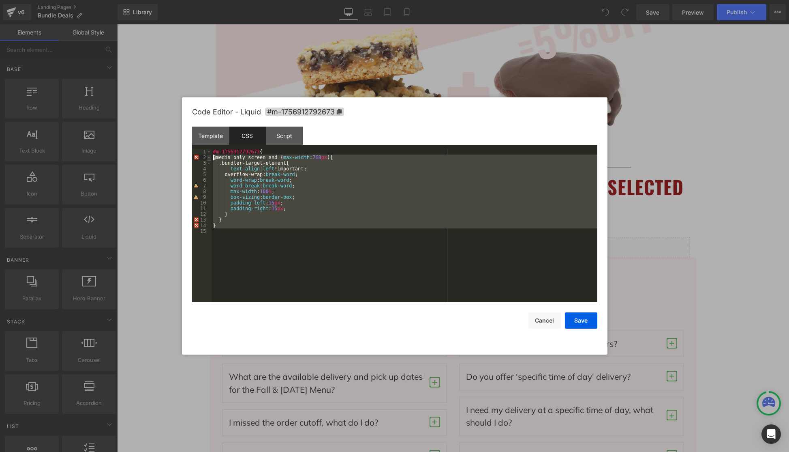
drag, startPoint x: 220, startPoint y: 233, endPoint x: 208, endPoint y: 158, distance: 75.2
click at [208, 158] on pre "1 2 3 4 5 6 7 8 9 10 11 12 13 14 15 #m-1756912792673 { @media only screen and (…" at bounding box center [394, 225] width 405 height 153
drag, startPoint x: 579, startPoint y: 316, endPoint x: 583, endPoint y: 312, distance: 4.9
click at [583, 312] on button "Save" at bounding box center [581, 320] width 32 height 16
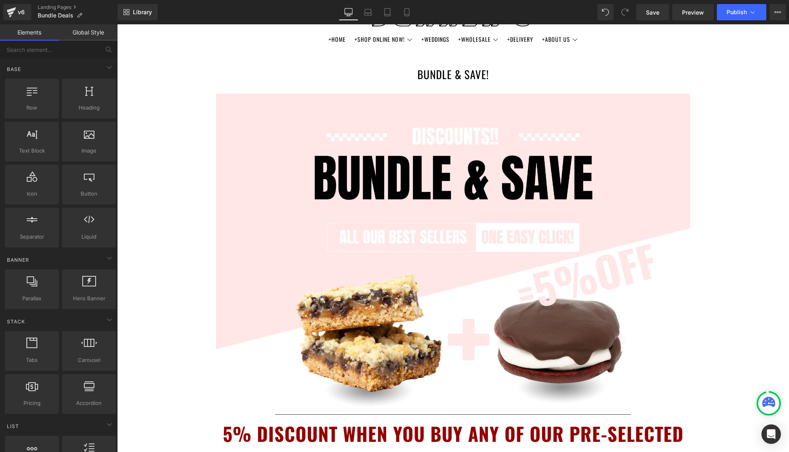
scroll to position [0, 0]
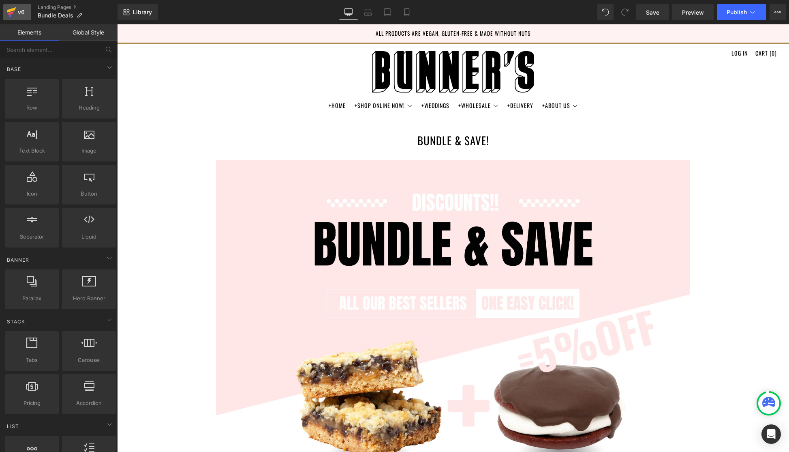
click at [20, 15] on div "v6" at bounding box center [21, 12] width 10 height 11
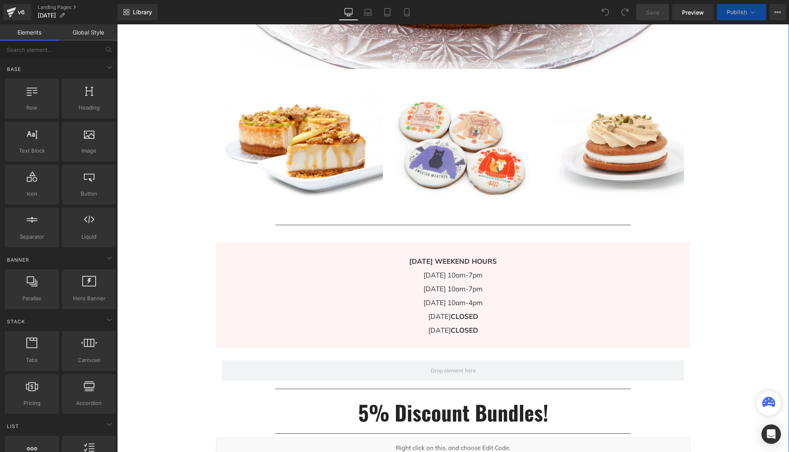
scroll to position [428, 0]
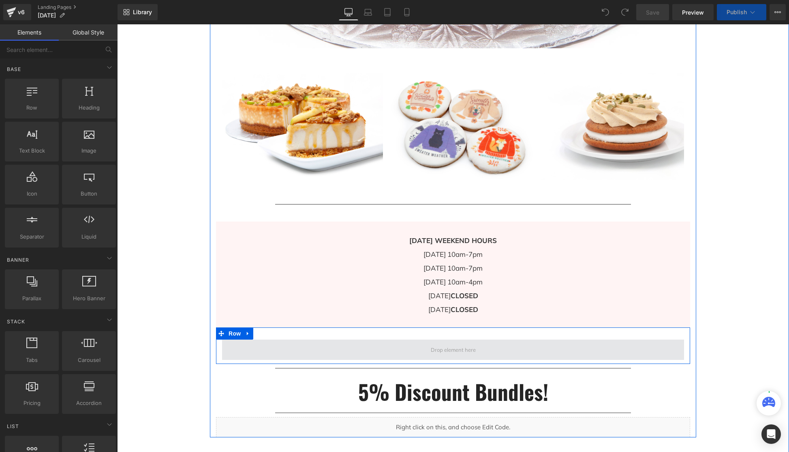
click at [594, 348] on span at bounding box center [453, 349] width 462 height 20
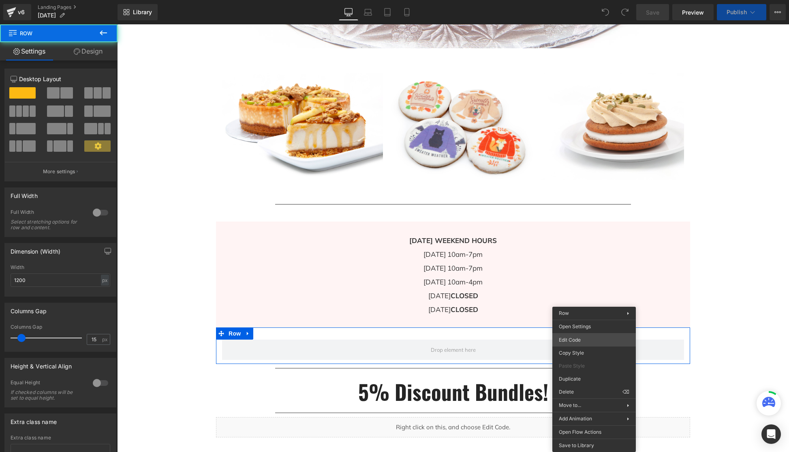
click at [584, 0] on div "You are previewing how the will restyle your page. You can not edit Elements in…" at bounding box center [394, 0] width 789 height 0
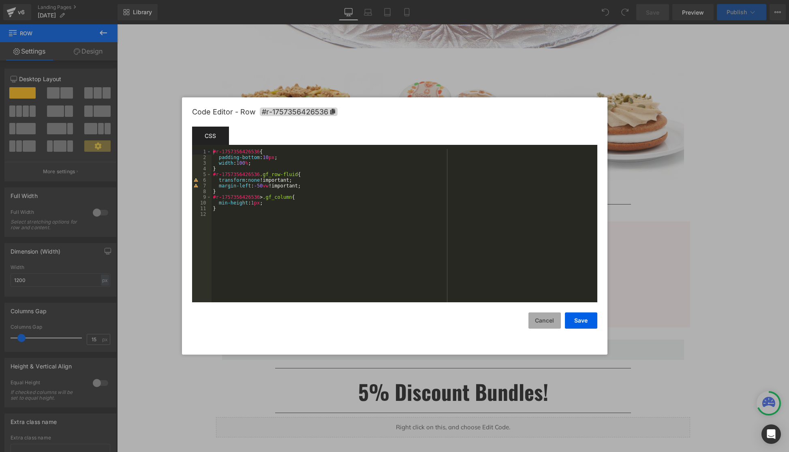
click at [541, 321] on button "Cancel" at bounding box center [545, 320] width 32 height 16
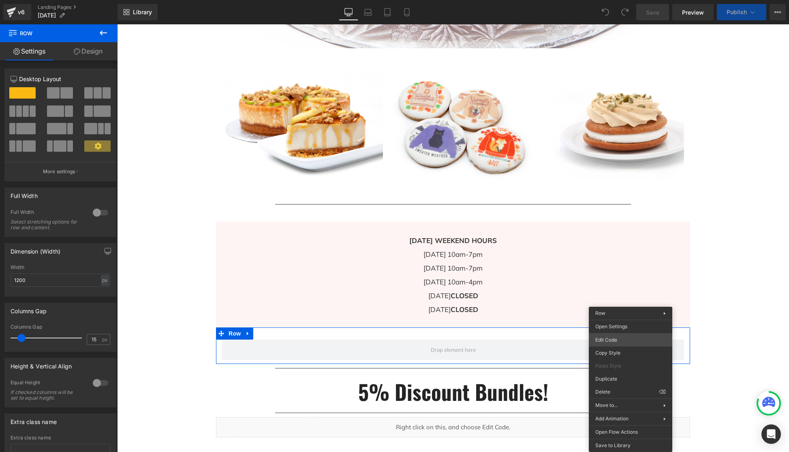
click at [620, 340] on body "You are previewing how the will restyle your page. You can not edit Elements in…" at bounding box center [394, 226] width 789 height 452
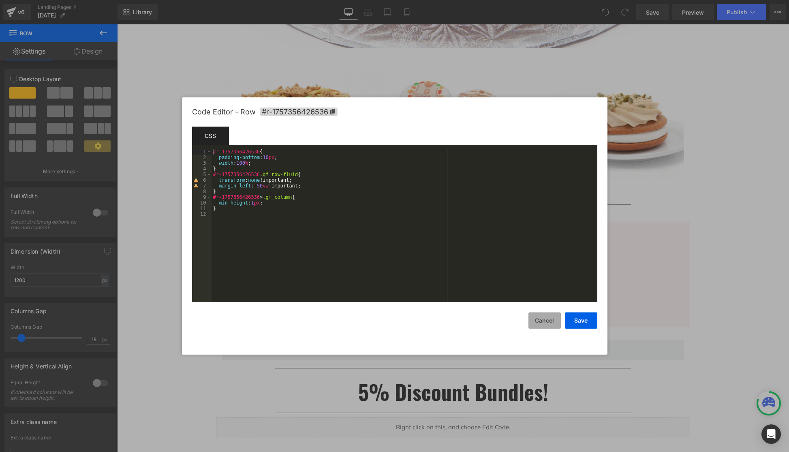
click at [550, 323] on button "Cancel" at bounding box center [545, 320] width 32 height 16
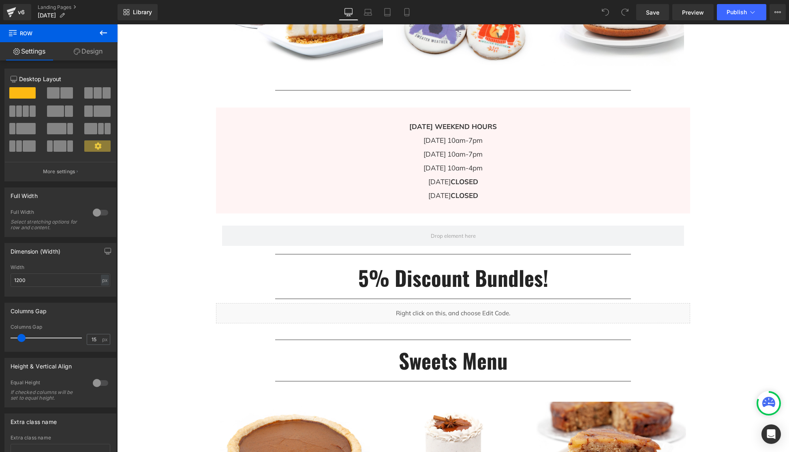
scroll to position [561, 0]
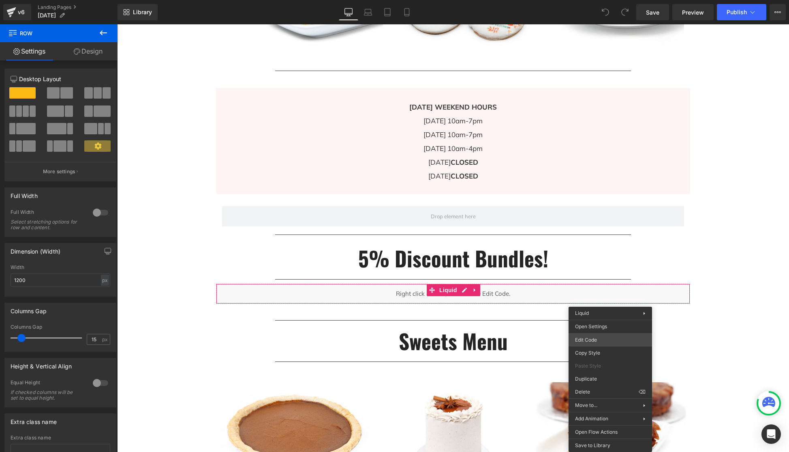
click at [605, 0] on div "You are previewing how the will restyle your page. You can not edit Elements in…" at bounding box center [394, 0] width 789 height 0
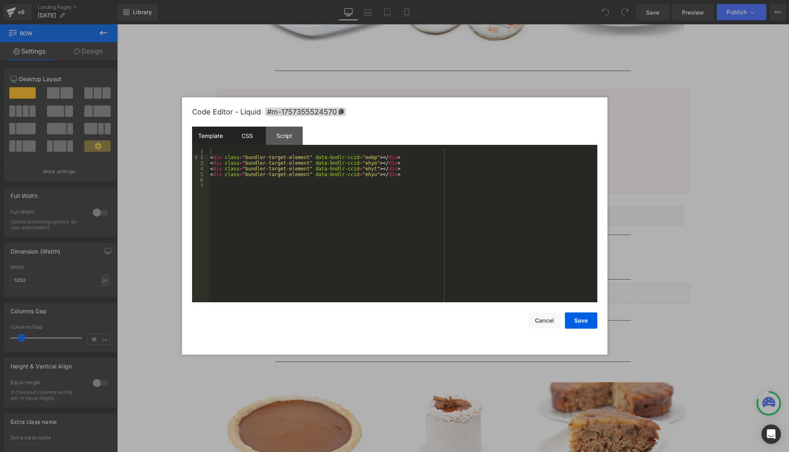
click at [250, 138] on div "CSS" at bounding box center [247, 135] width 37 height 18
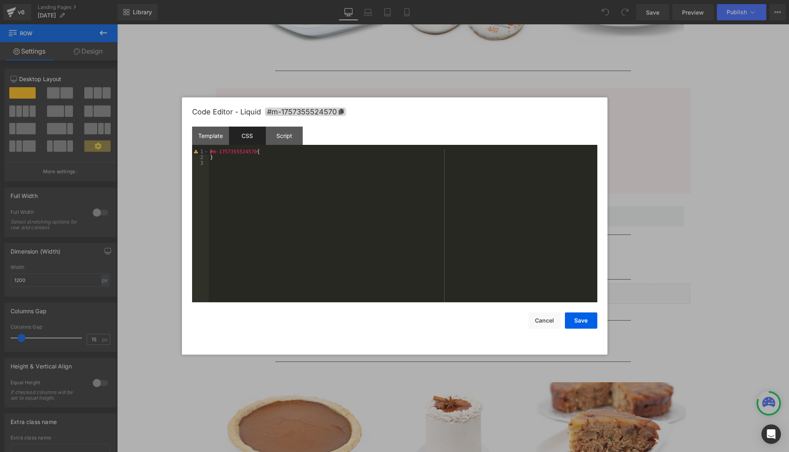
click at [243, 175] on div "#m-1757355524570 { }" at bounding box center [403, 231] width 389 height 165
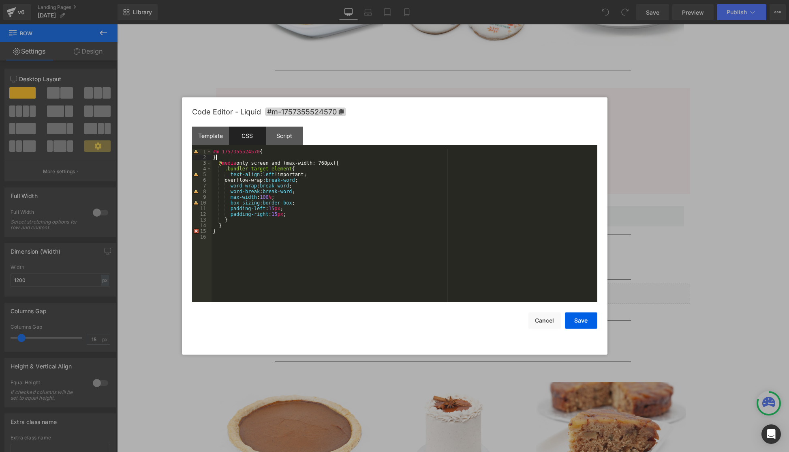
click at [223, 157] on div "#m-1757355524570 { } @ media only screen and (max-width: 768px) { .bundler-targ…" at bounding box center [405, 231] width 386 height 165
drag, startPoint x: 587, startPoint y: 317, endPoint x: 597, endPoint y: 228, distance: 90.1
click at [587, 317] on button "Save" at bounding box center [581, 320] width 32 height 16
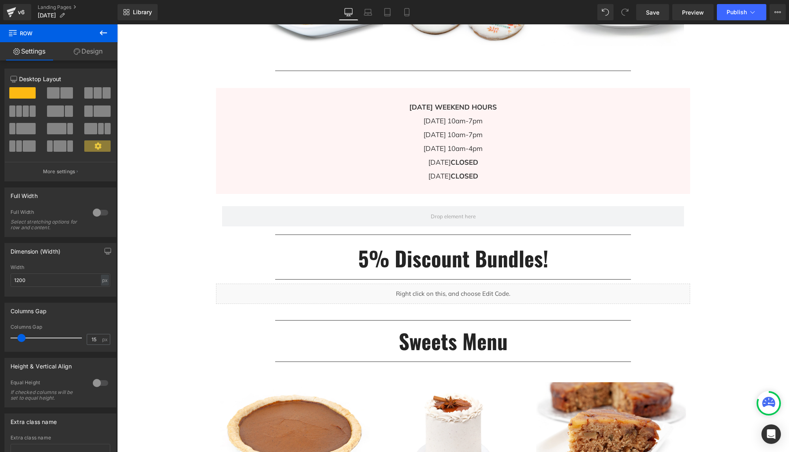
drag, startPoint x: 700, startPoint y: 17, endPoint x: 705, endPoint y: 23, distance: 8.0
click at [700, 17] on link "Preview" at bounding box center [692, 12] width 41 height 16
click at [738, 11] on span "Publish" at bounding box center [737, 12] width 20 height 6
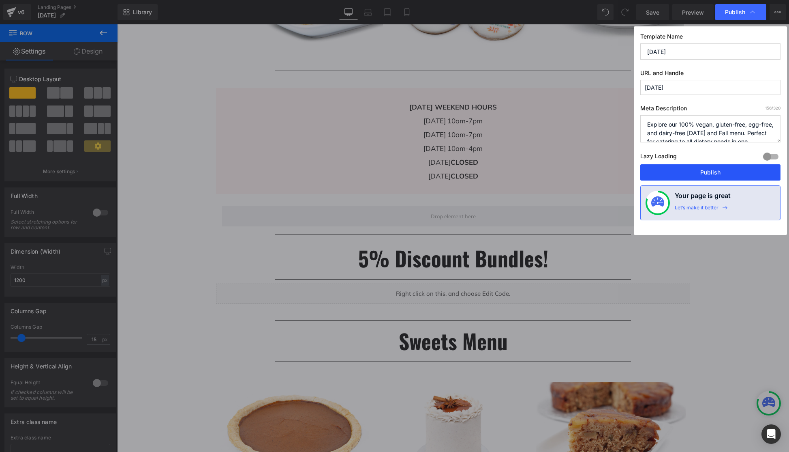
click at [725, 173] on button "Publish" at bounding box center [710, 172] width 140 height 16
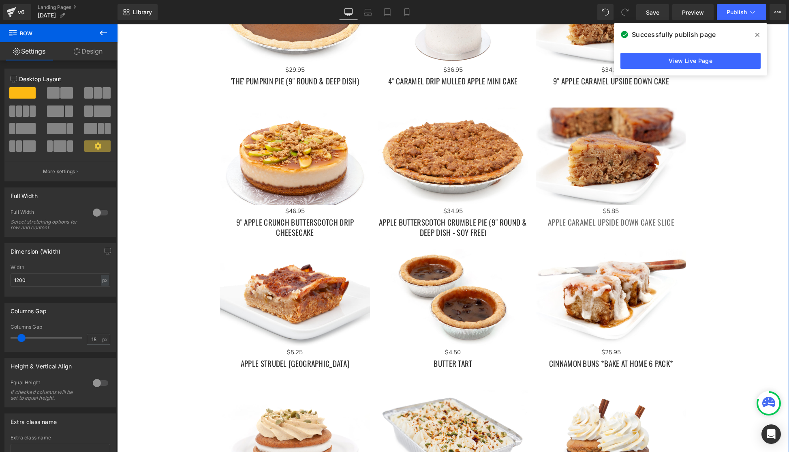
scroll to position [1037, 0]
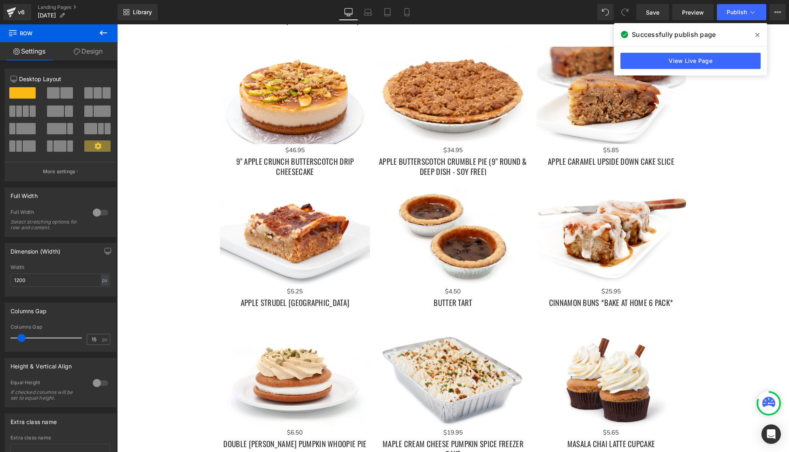
click at [759, 35] on icon at bounding box center [757, 35] width 4 height 6
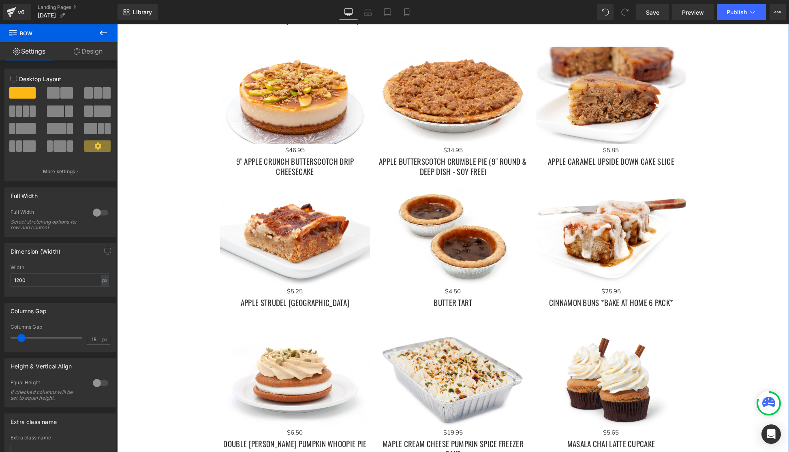
drag, startPoint x: 731, startPoint y: 178, endPoint x: 716, endPoint y: 170, distance: 17.0
click at [731, 178] on div "Image Image Image Image Image Image Image Image Image ‹" at bounding box center [453, 362] width 672 height 2502
